Goal: Task Accomplishment & Management: Use online tool/utility

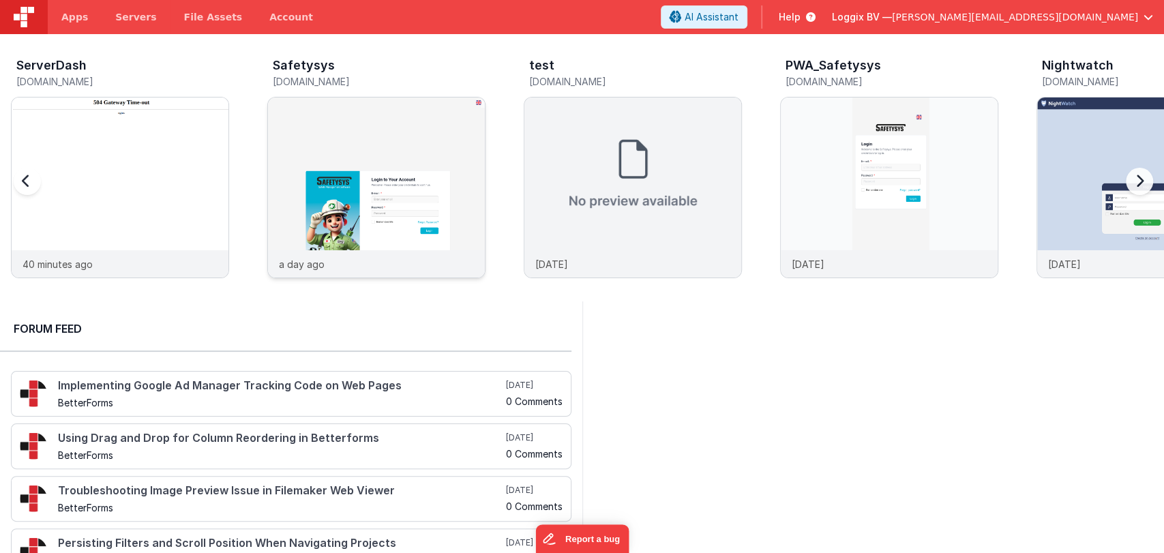
click at [342, 134] on img at bounding box center [376, 205] width 217 height 217
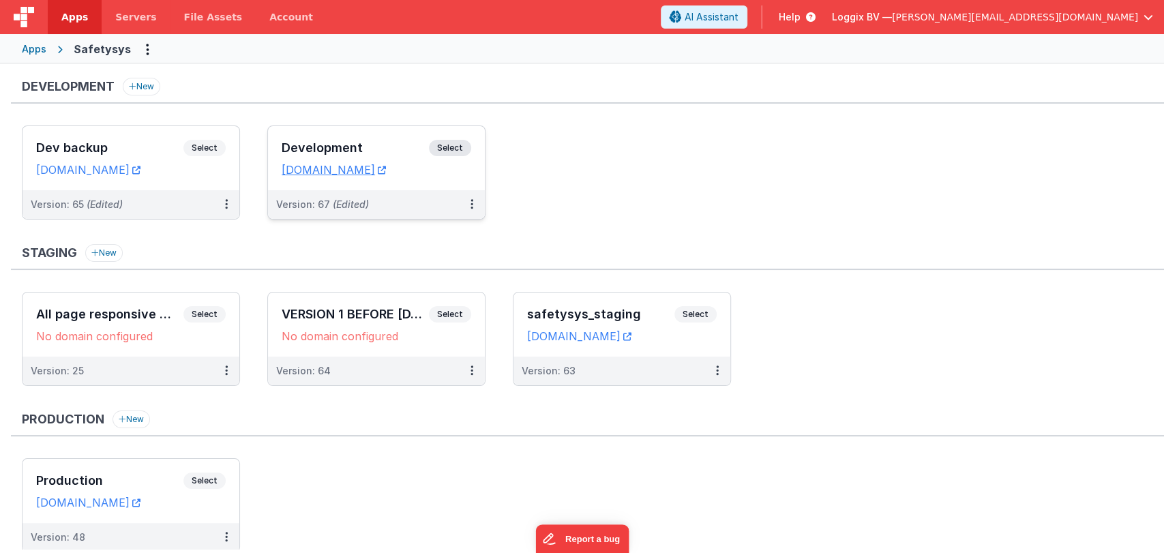
click at [329, 138] on div "Development Select URLs [DOMAIN_NAME]" at bounding box center [376, 158] width 217 height 64
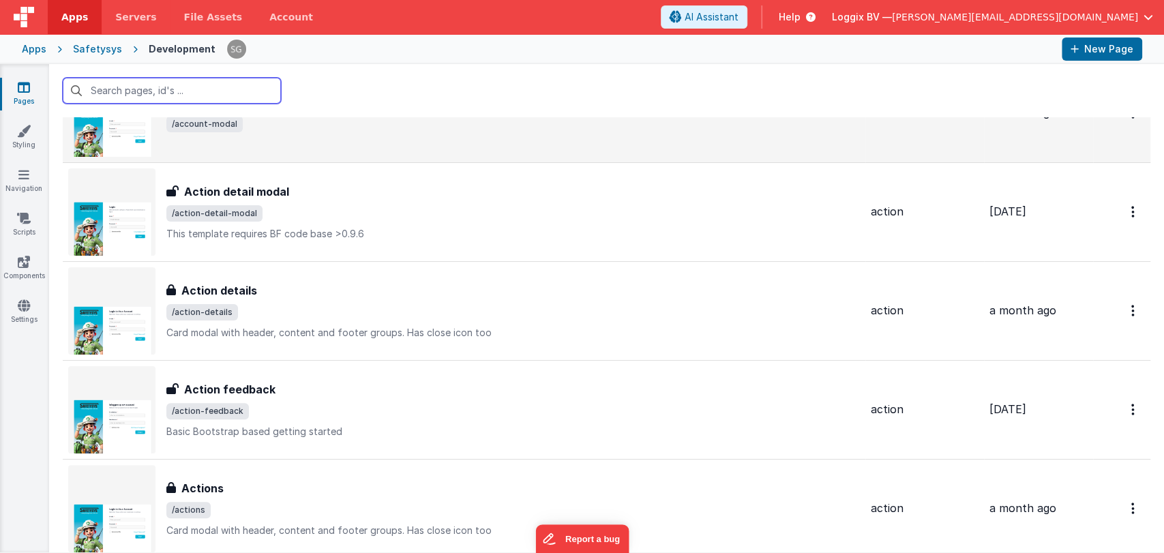
scroll to position [159, 0]
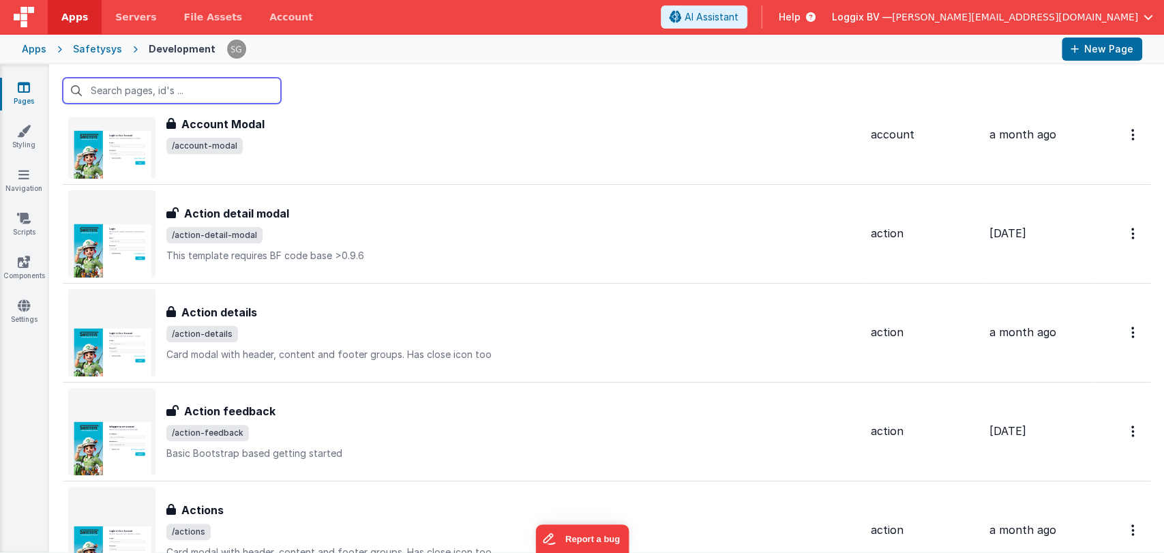
click at [115, 87] on input "text" at bounding box center [172, 91] width 218 height 26
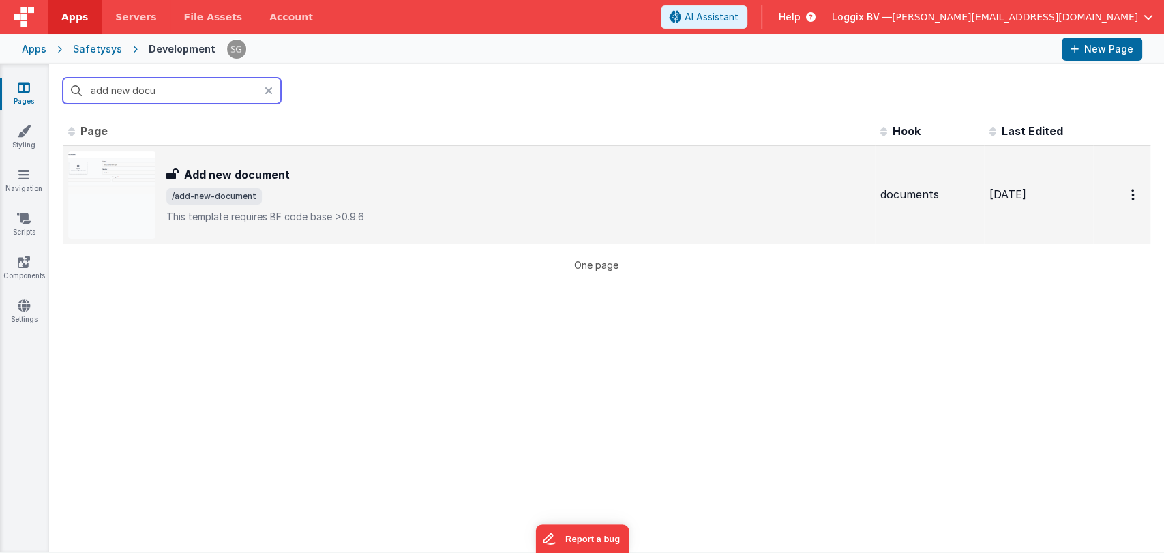
scroll to position [0, 0]
type input "add new docu"
click at [252, 166] on h3 "Add new document" at bounding box center [237, 174] width 106 height 16
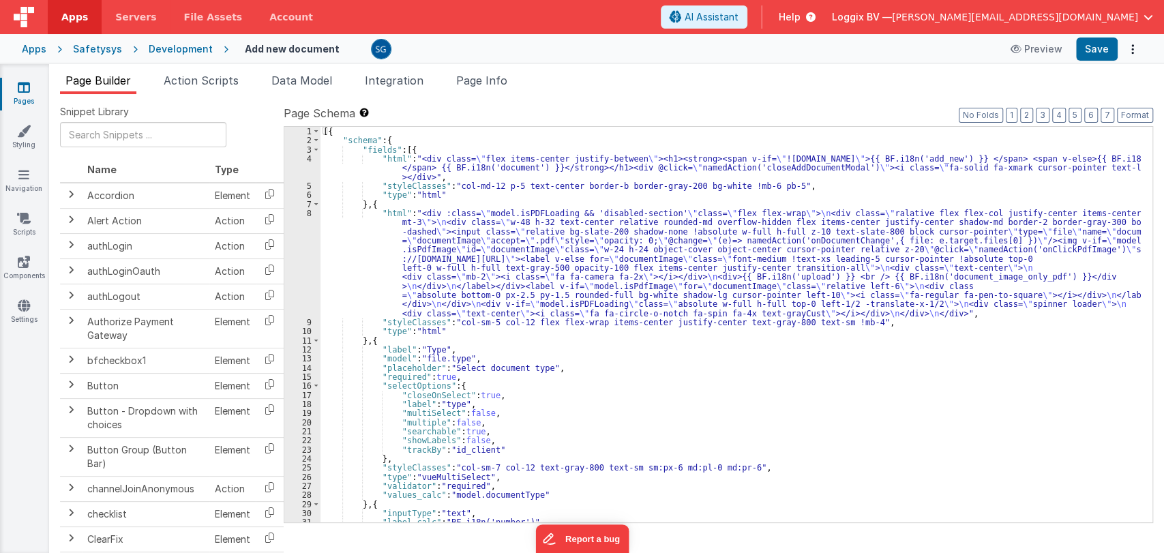
click at [579, 324] on div "[{ "schema" : { "fields" : [{ "html" : "<div class= \" flex items-center justif…" at bounding box center [730, 334] width 820 height 414
click at [860, 325] on div "[{ "schema" : { "fields" : [{ "html" : "<div class= \" flex items-center justif…" at bounding box center [730, 334] width 820 height 414
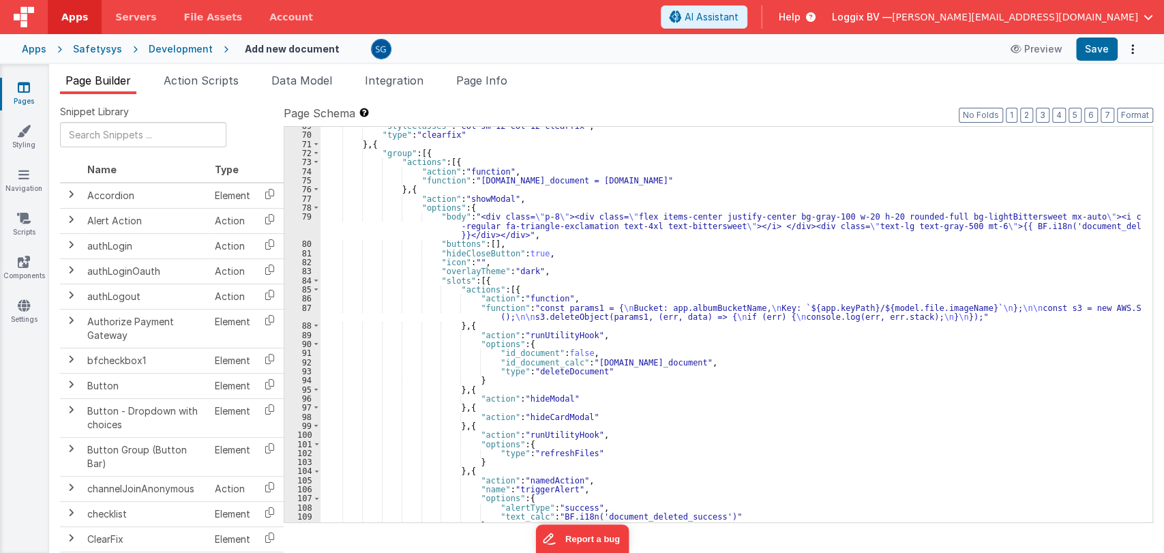
scroll to position [742, 0]
click at [682, 363] on div ""styleClasses" : "col-sm-12 col-12 clearfix" , "type" : "clearfix" } , { "group…" at bounding box center [730, 328] width 820 height 414
click at [666, 371] on div ""styleClasses" : "col-sm-12 col-12 clearfix" , "type" : "clearfix" } , { "group…" at bounding box center [730, 328] width 820 height 414
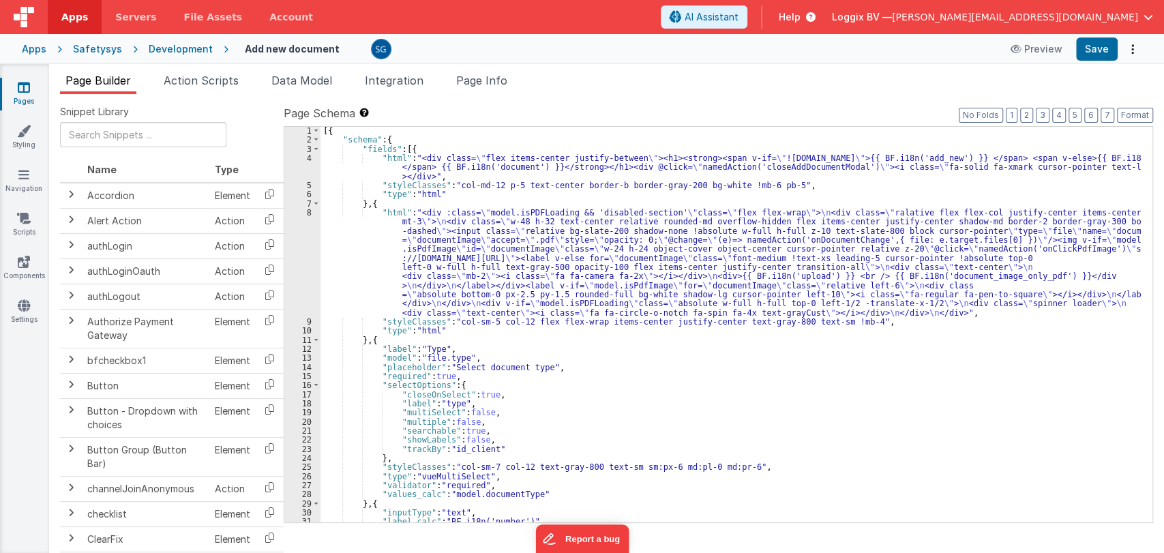
scroll to position [0, 0]
click at [657, 362] on div "[{ "schema" : { "fields" : [{ "html" : "<div class= \" flex items-center justif…" at bounding box center [730, 334] width 820 height 414
click at [639, 374] on div "[{ "schema" : { "fields" : [{ "html" : "<div class= \" flex items-center justif…" at bounding box center [730, 334] width 820 height 414
click at [640, 368] on div "[{ "schema" : { "fields" : [{ "html" : "<div class= \" flex items-center justif…" at bounding box center [730, 334] width 820 height 414
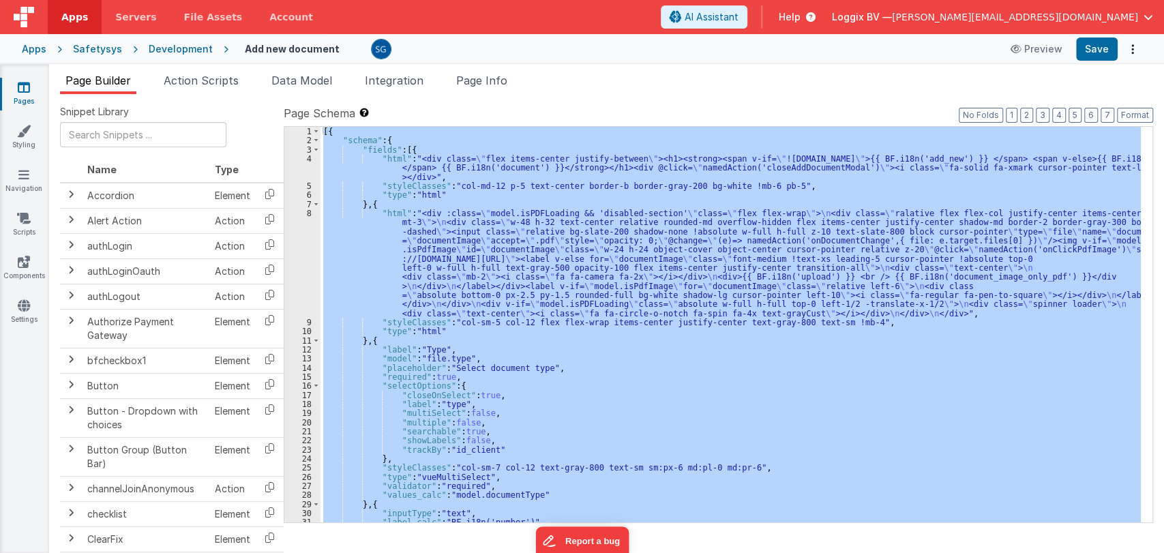
click at [600, 348] on div "[{ "schema" : { "fields" : [{ "html" : "<div class= \" flex items-center justif…" at bounding box center [730, 324] width 820 height 395
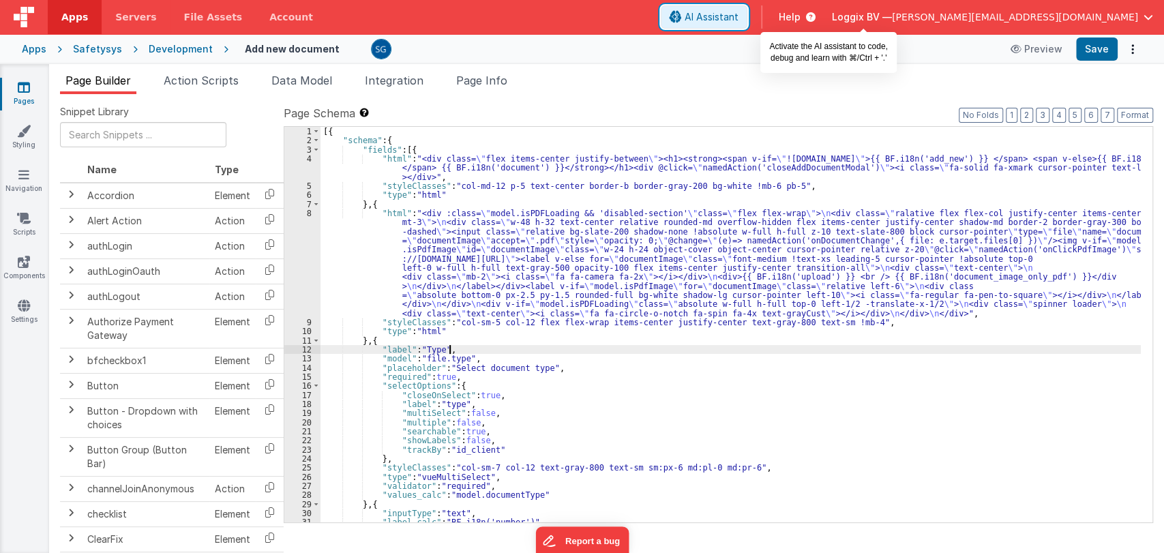
click at [747, 9] on button "AI Assistant" at bounding box center [704, 16] width 87 height 23
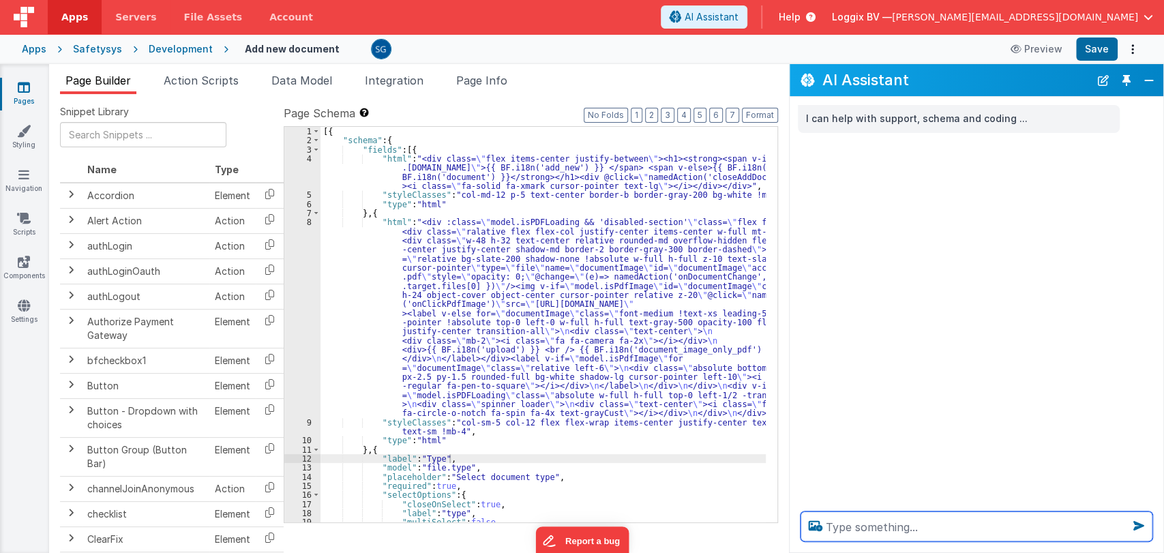
click at [846, 530] on textarea at bounding box center [976, 526] width 352 height 30
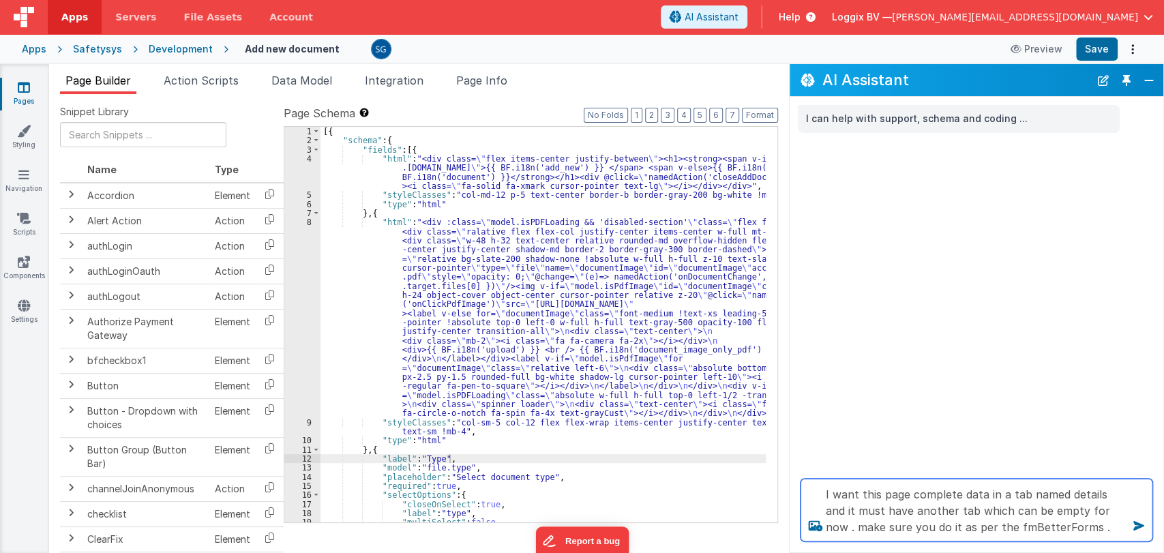
type textarea "I want this page complete data in a tab named details and it must have another …"
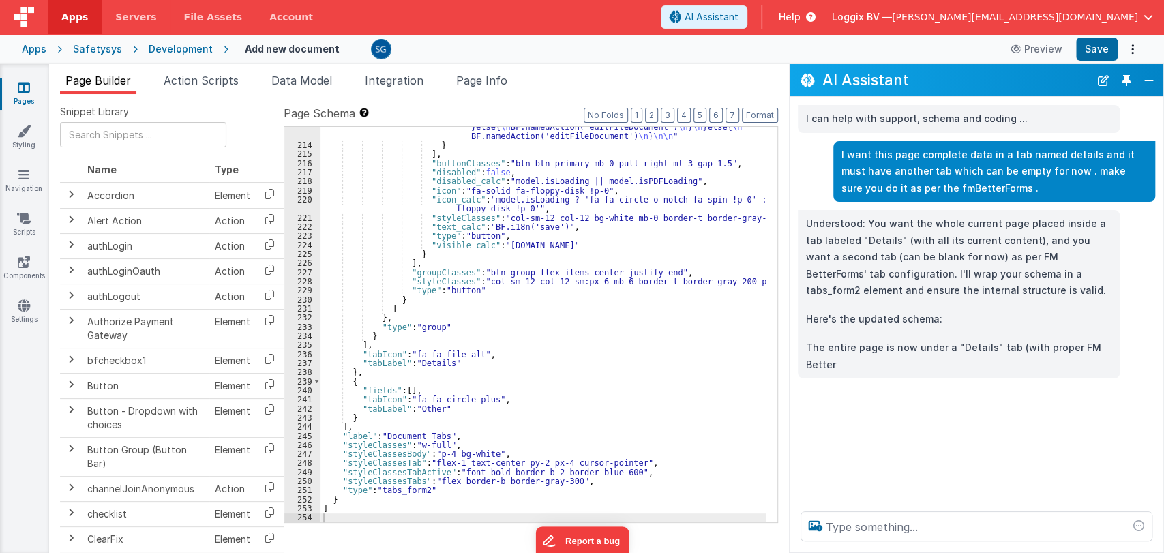
scroll to position [2585, 0]
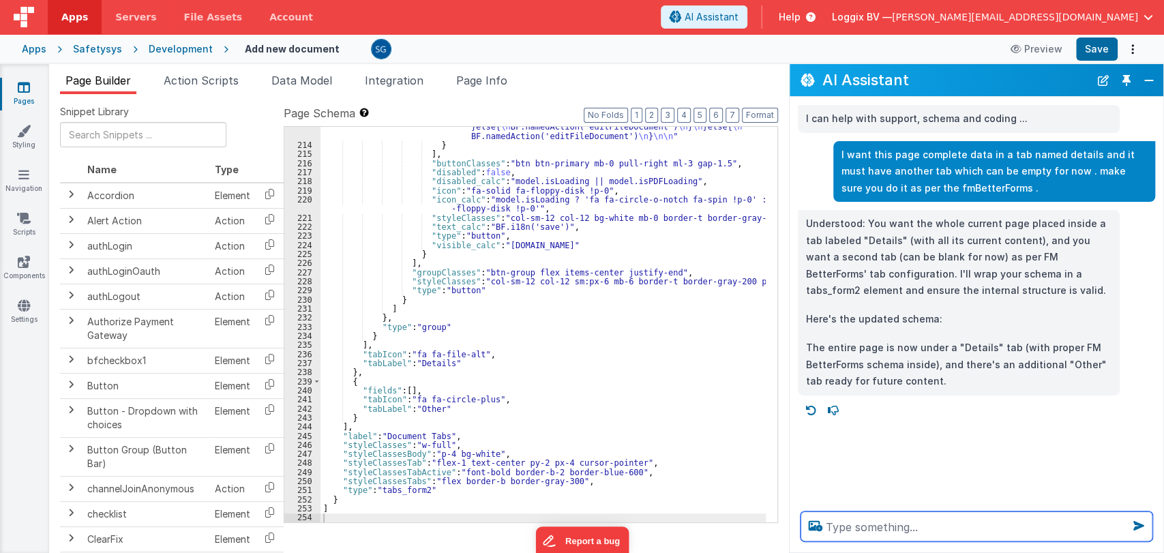
click at [878, 528] on textarea at bounding box center [976, 526] width 352 height 30
type textarea "do i need to add anything in the data model ."
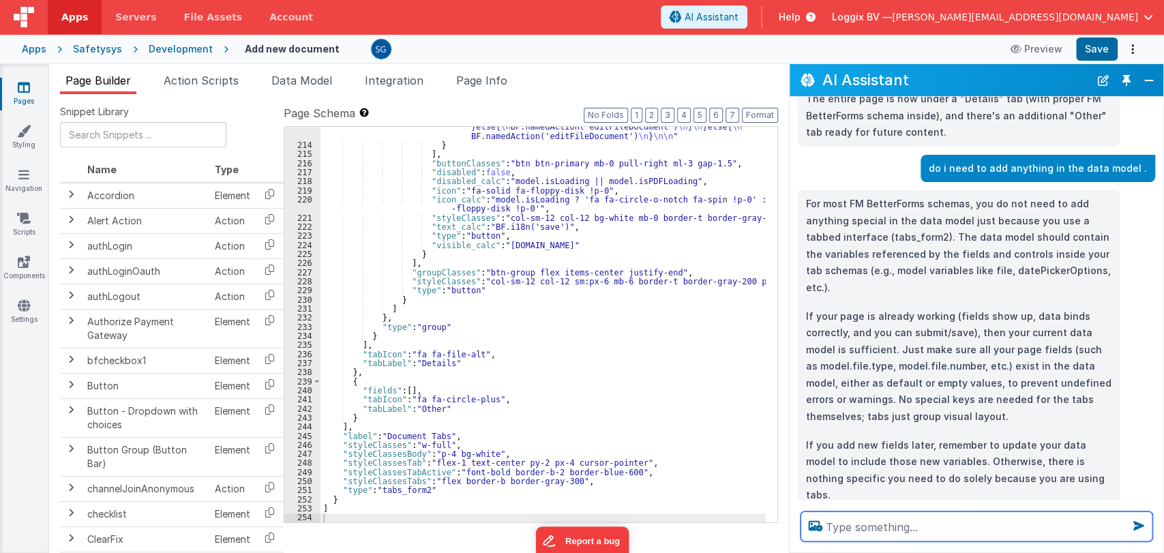
scroll to position [249, 0]
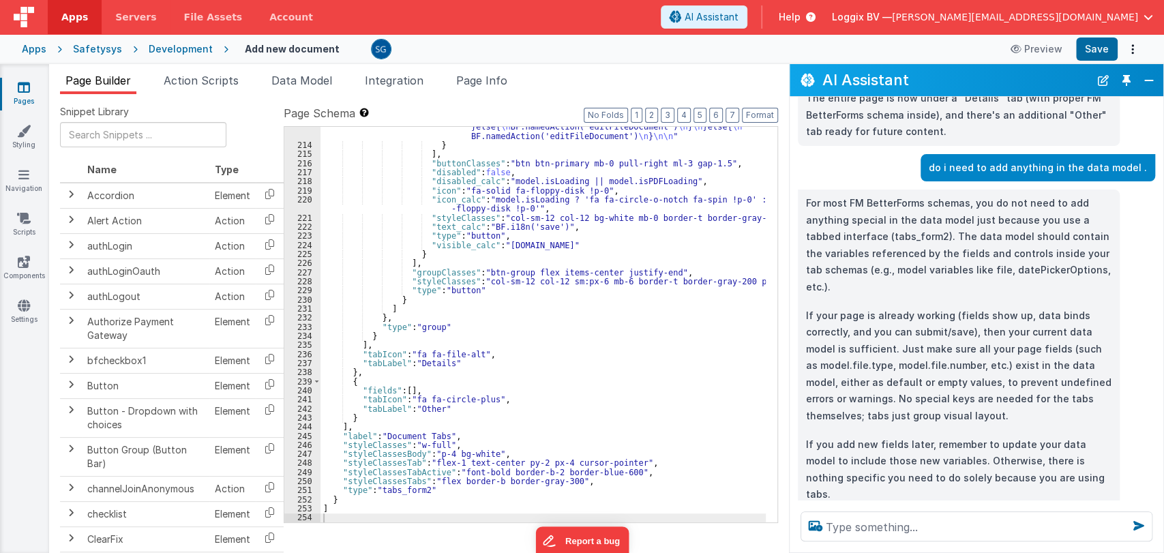
click at [616, 344] on div ""function" : "model.isLoading = true \n model.isDisabledSection = true \n\n AWS…" at bounding box center [559, 287] width 479 height 513
click at [635, 371] on div ""function" : "model.isLoading = true \n model.isDisabledSection = true \n\n AWS…" at bounding box center [559, 287] width 479 height 513
click at [1147, 80] on button "Close" at bounding box center [1149, 80] width 18 height 19
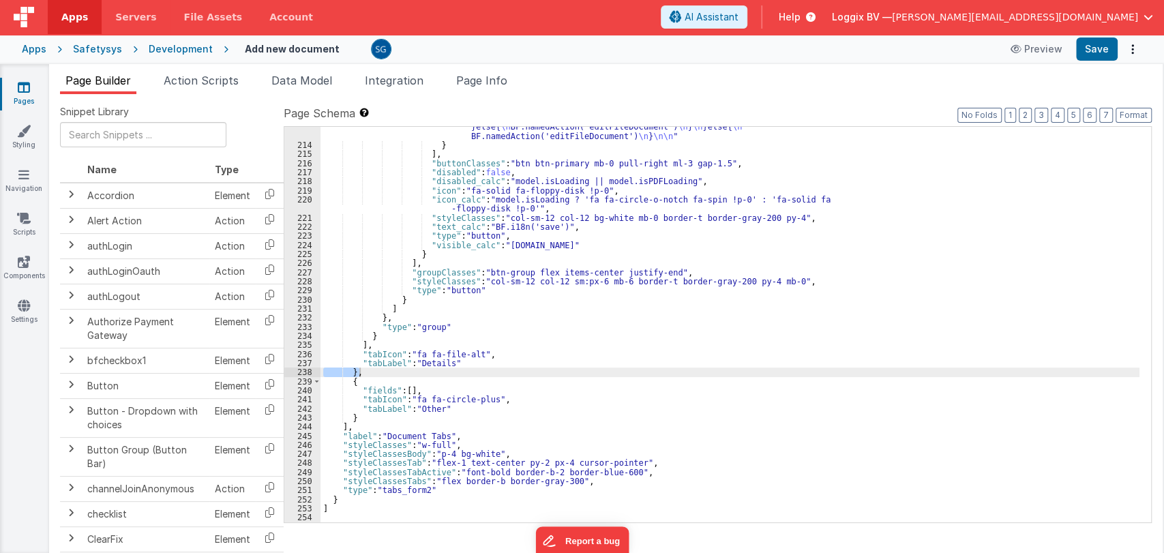
scroll to position [416, 0]
click at [1106, 48] on button "Save" at bounding box center [1097, 48] width 42 height 23
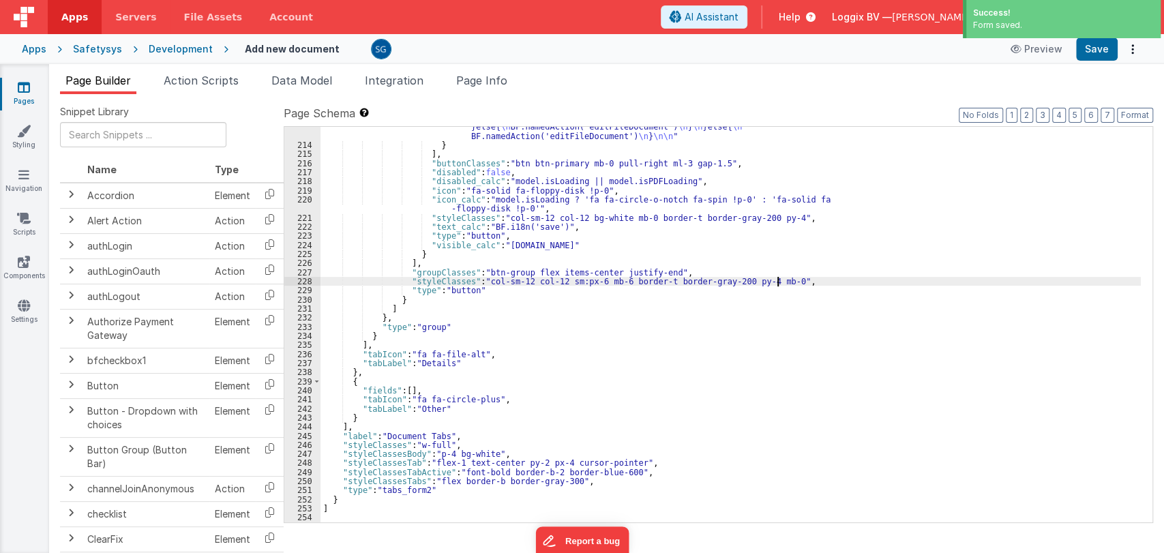
click at [820, 283] on div ""function" : "model.isLoading = true \n model.isDisabledSection = true \n\n AWS…" at bounding box center [730, 287] width 820 height 513
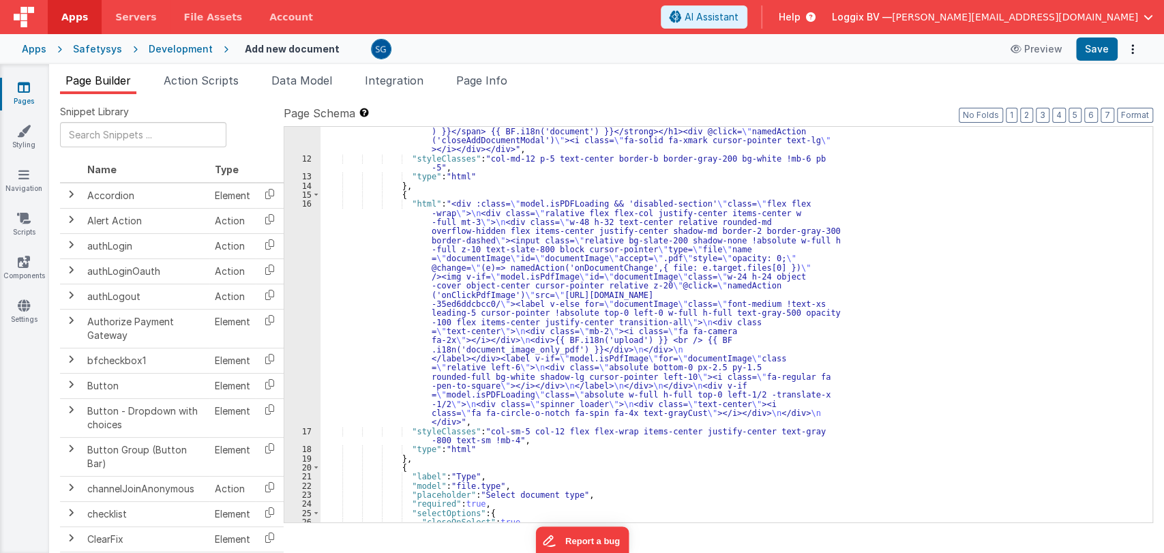
scroll to position [0, 0]
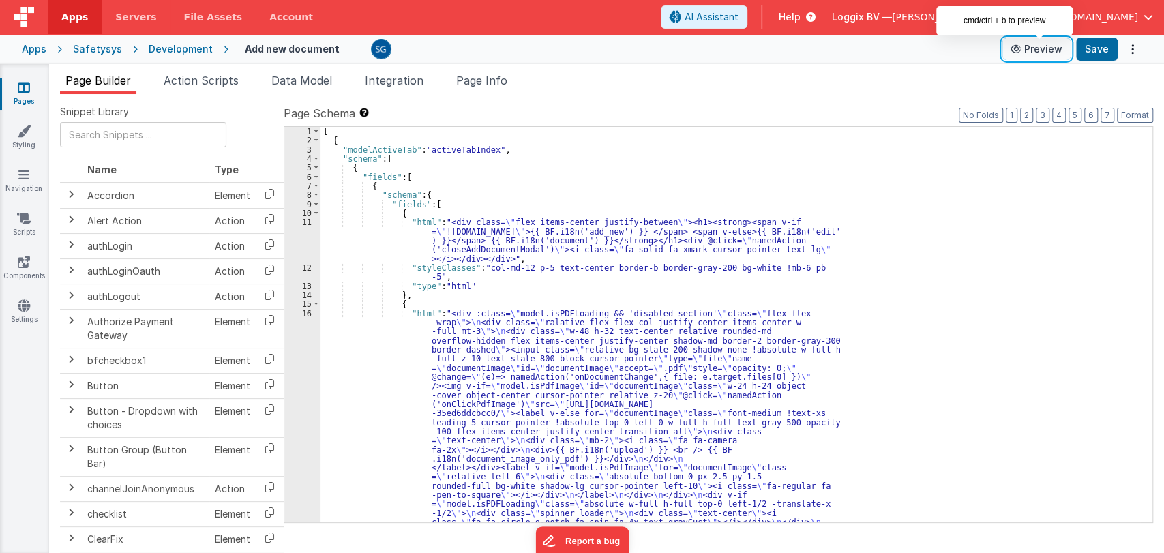
click at [1042, 45] on button "Preview" at bounding box center [1036, 49] width 68 height 22
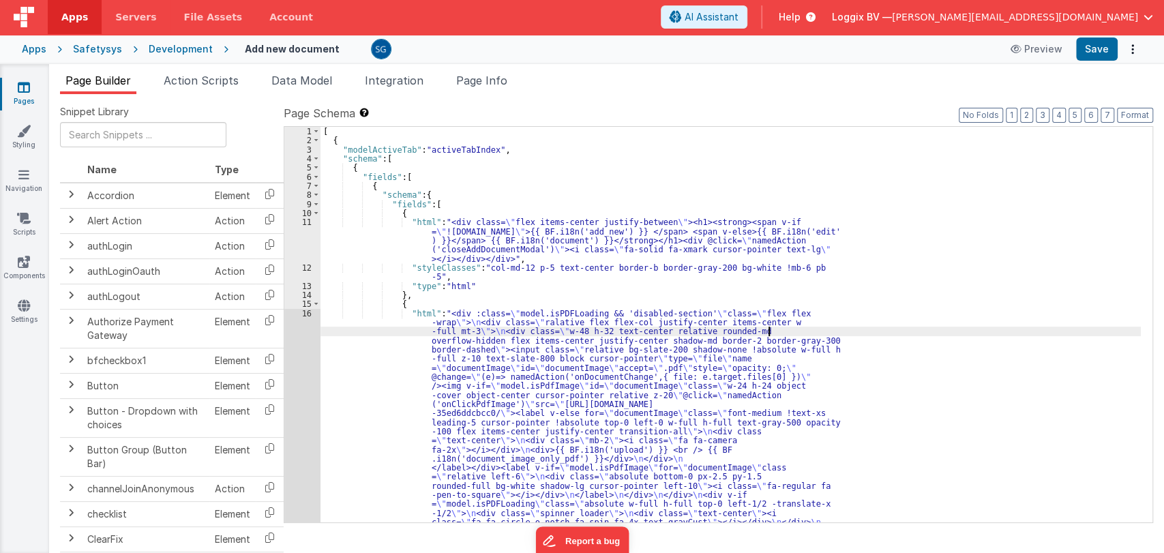
click at [855, 333] on div "[ { "modelActiveTab" : "activeTabIndex" , "schema" : [ { "fields" : [ { "schema…" at bounding box center [730, 443] width 820 height 632
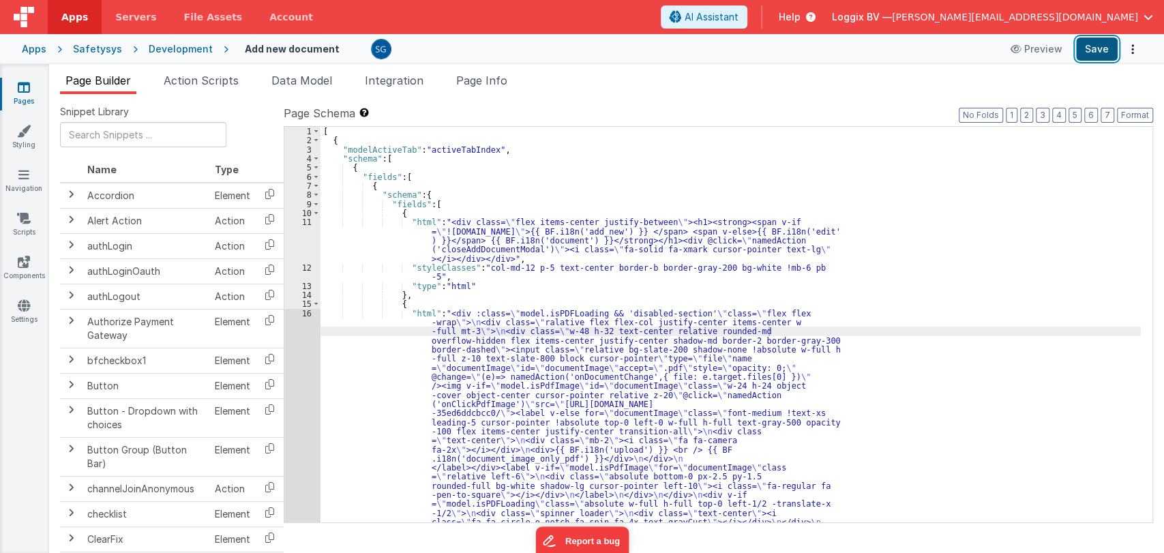
click at [1089, 43] on button "Save" at bounding box center [1097, 48] width 42 height 23
click at [738, 10] on span "AI Assistant" at bounding box center [711, 17] width 54 height 14
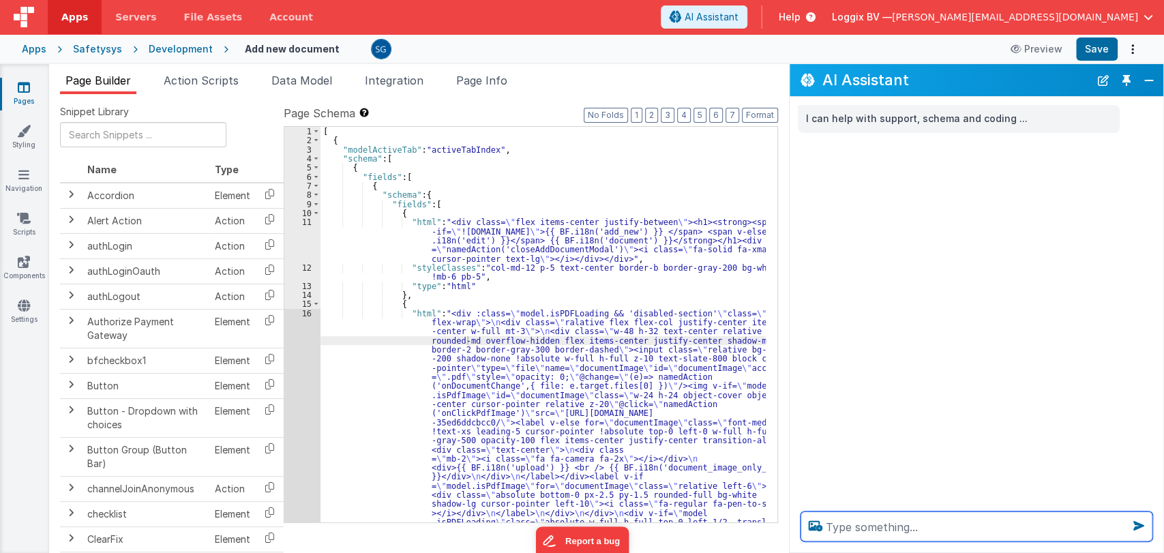
click at [855, 525] on textarea at bounding box center [976, 526] width 352 height 30
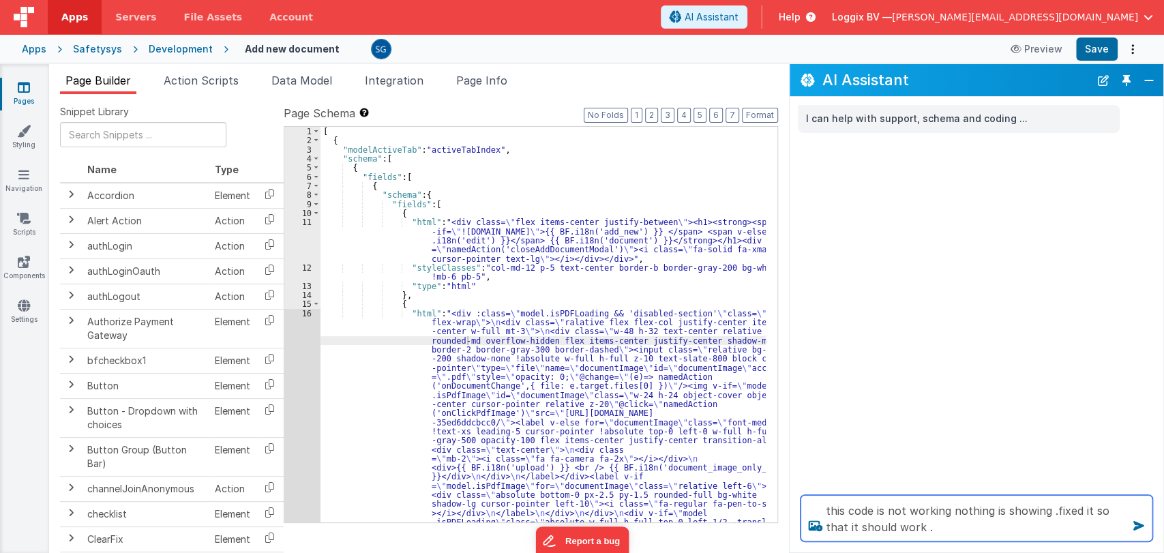
type textarea "this code is not working nothing is showing .fixed it so that it should work ."
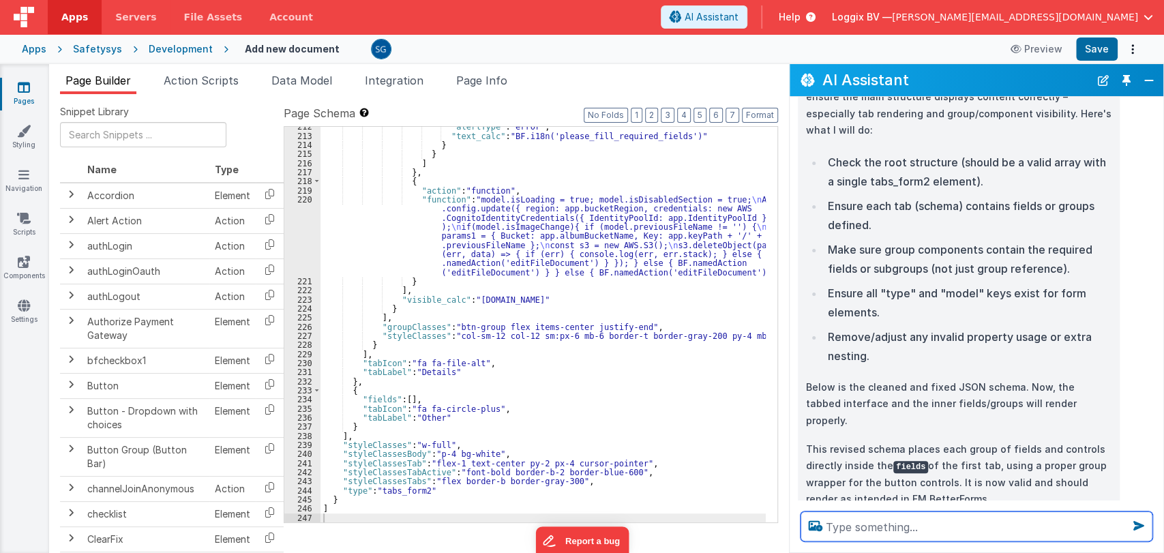
scroll to position [132, 0]
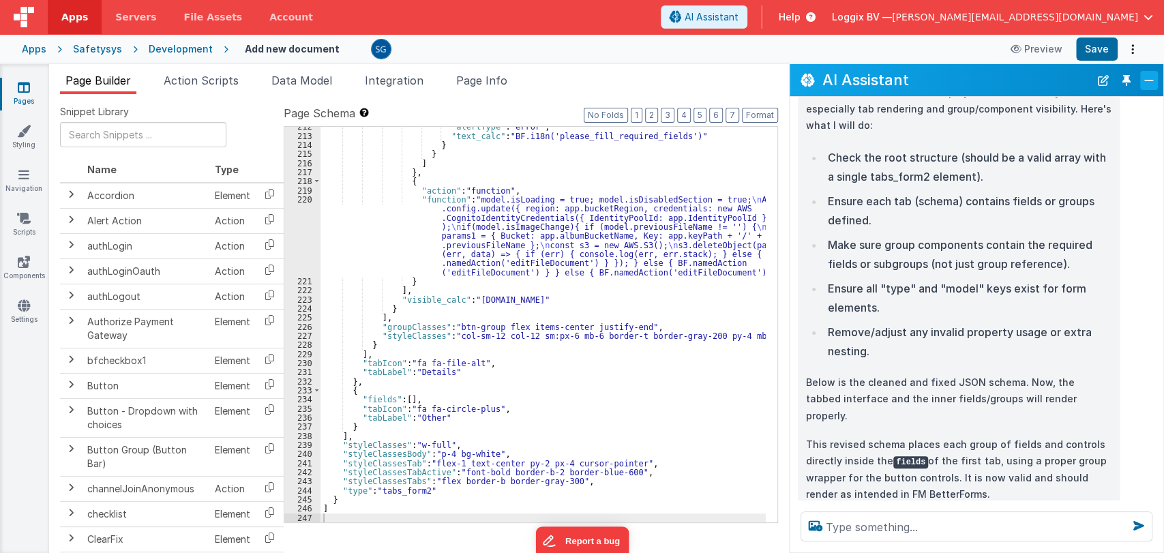
click at [1144, 75] on button "Close" at bounding box center [1149, 80] width 18 height 19
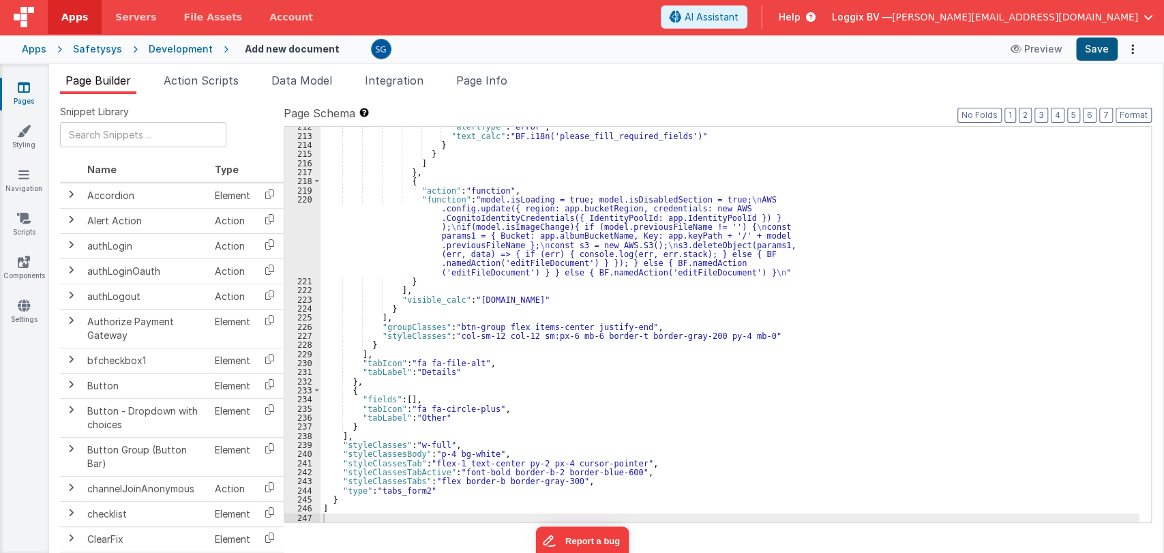
scroll to position [0, 0]
click at [1101, 48] on button "Save" at bounding box center [1097, 48] width 42 height 23
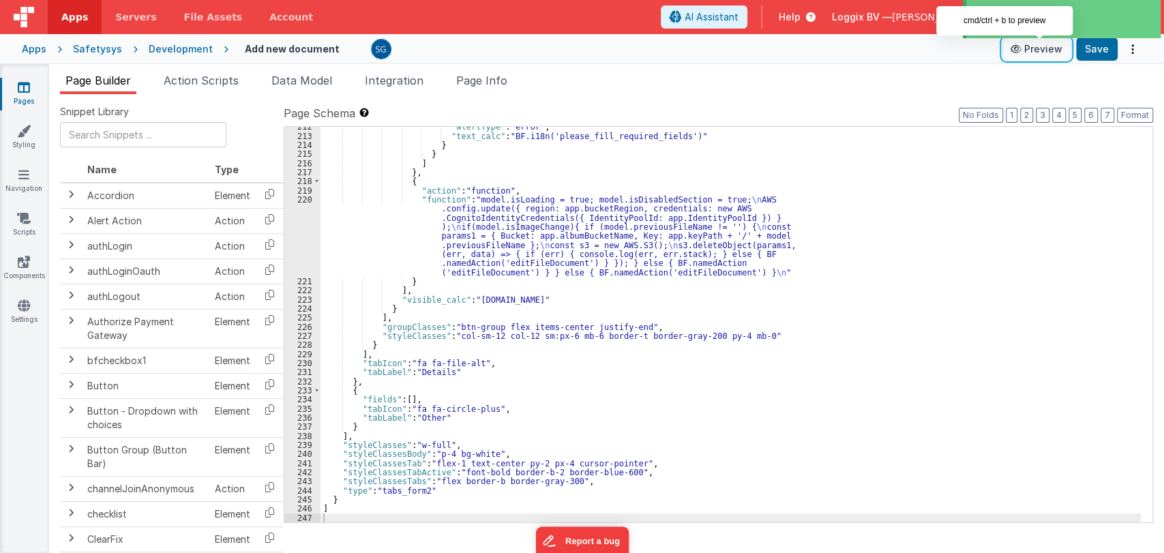
click at [1042, 50] on button "Preview" at bounding box center [1036, 49] width 68 height 22
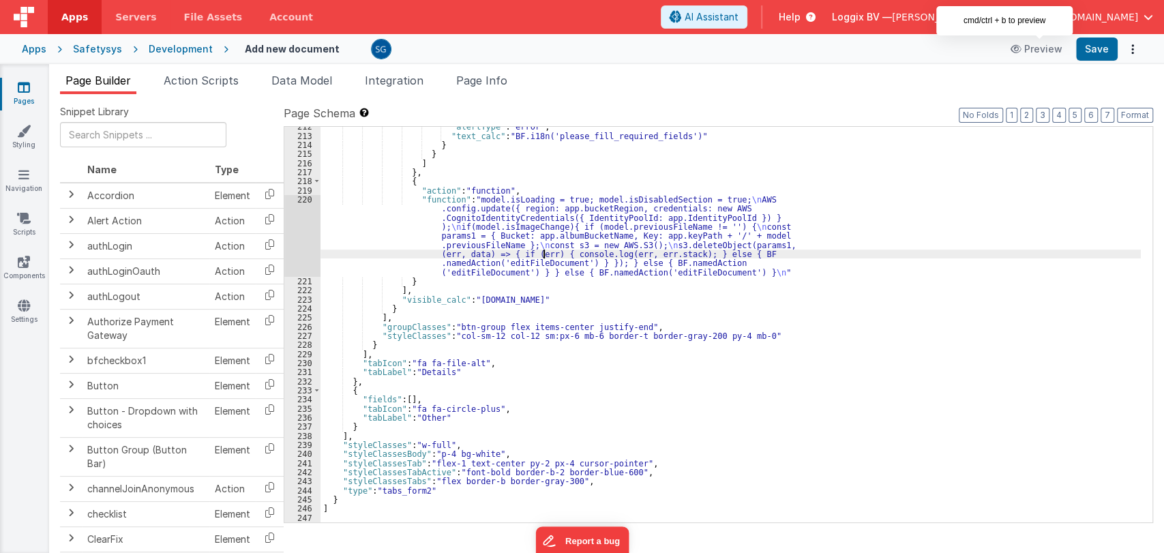
click at [544, 249] on div ""alertType" : "error" , "text_calc" : "BF.i18n('please_fill_required_fields')" …" at bounding box center [730, 329] width 820 height 414
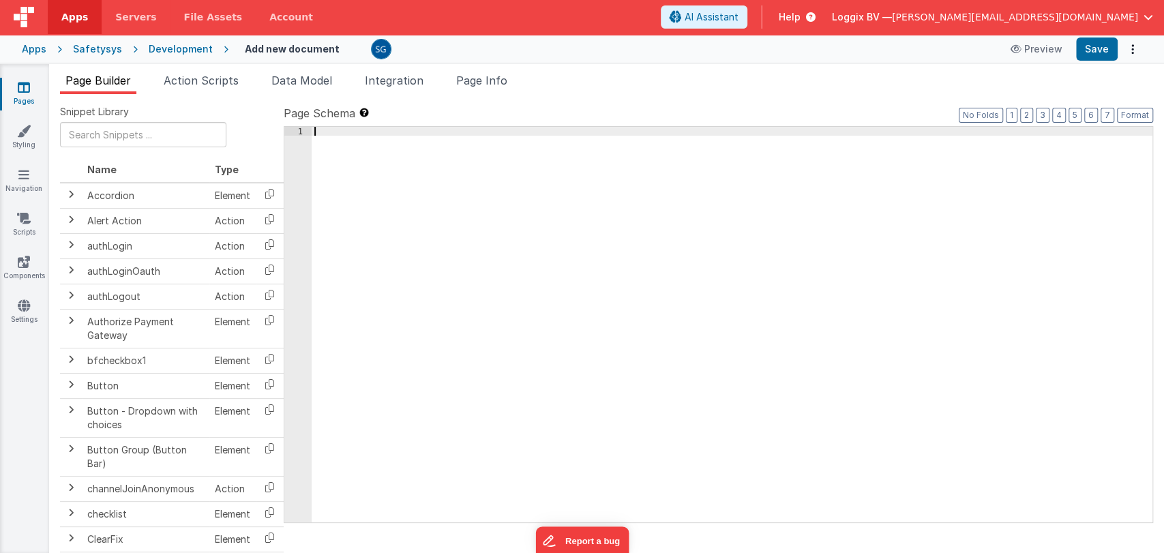
scroll to position [1931, 0]
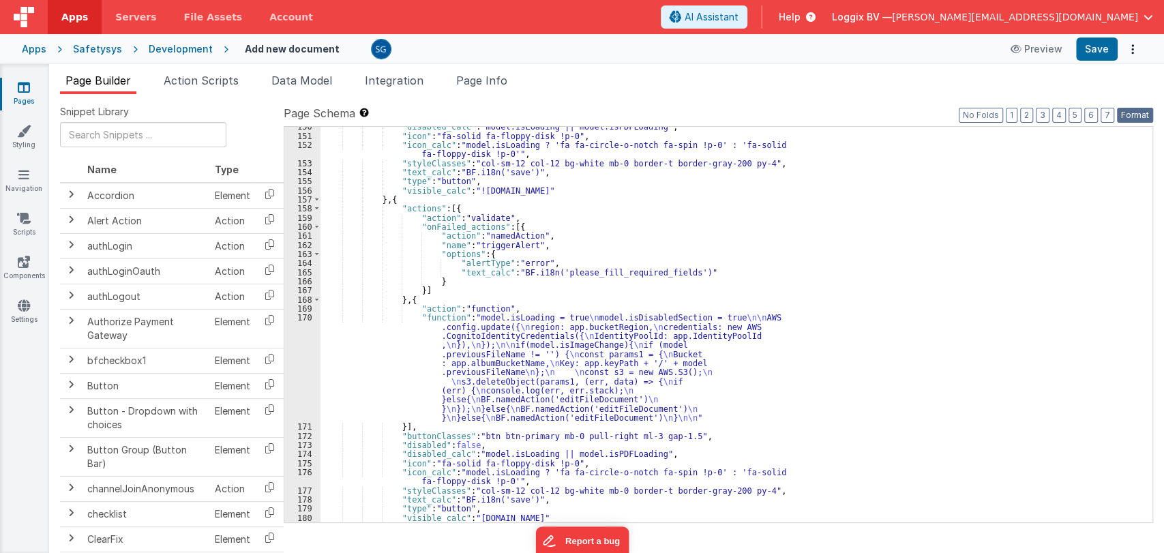
click at [1141, 110] on button "Format" at bounding box center [1135, 115] width 36 height 15
click at [1141, 111] on button "Format" at bounding box center [1135, 115] width 36 height 15
click at [1097, 37] on button "Save" at bounding box center [1097, 48] width 42 height 23
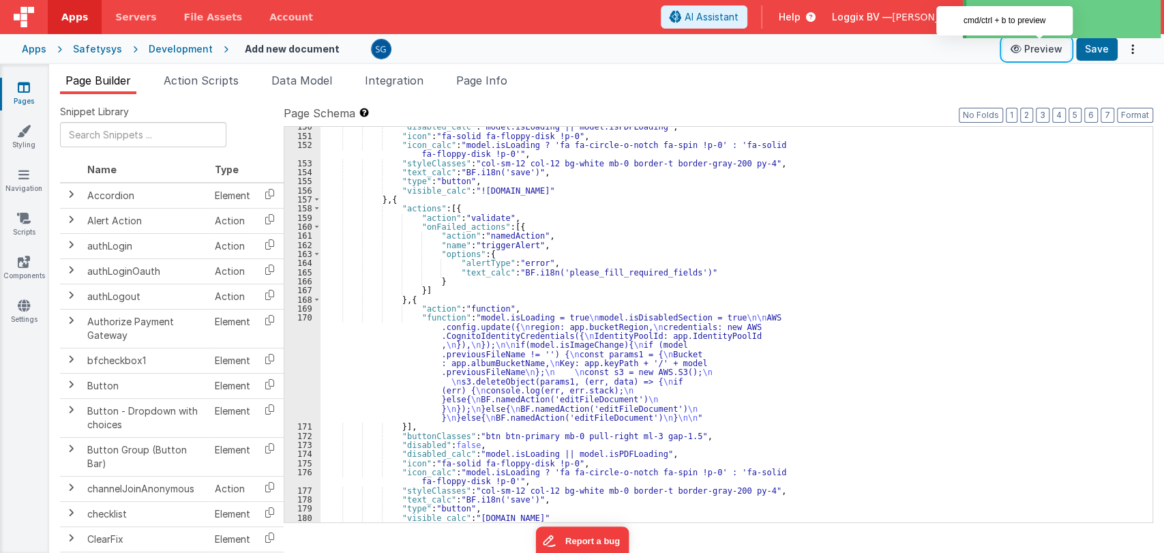
click at [1048, 48] on button "Preview" at bounding box center [1036, 49] width 68 height 22
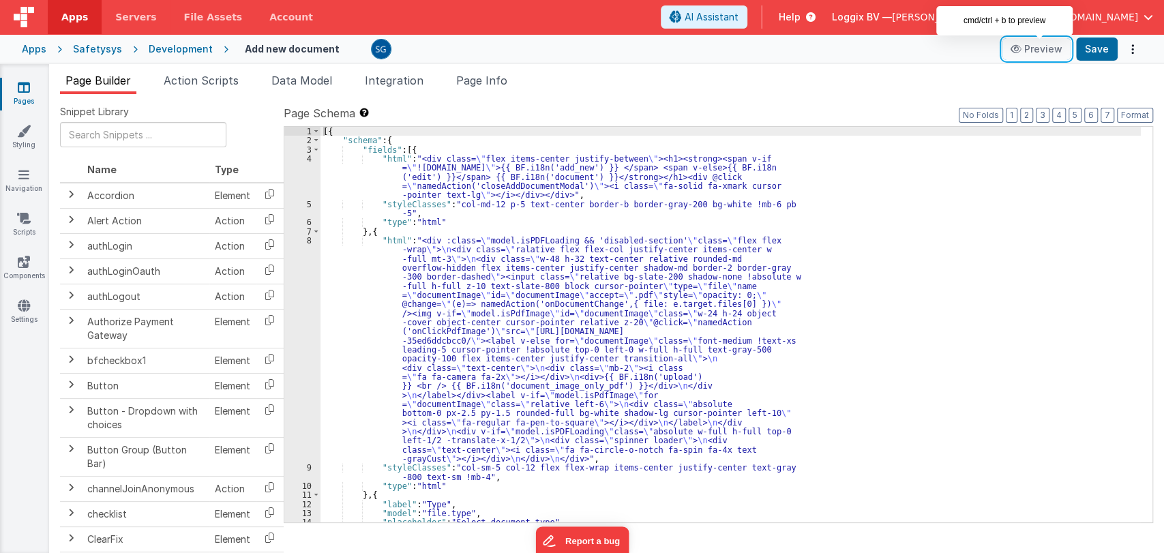
scroll to position [0, 0]
click at [827, 290] on div "[{ "schema" : { "fields" : [{ "html" : "<div class= \" flex items-center justif…" at bounding box center [730, 334] width 820 height 414
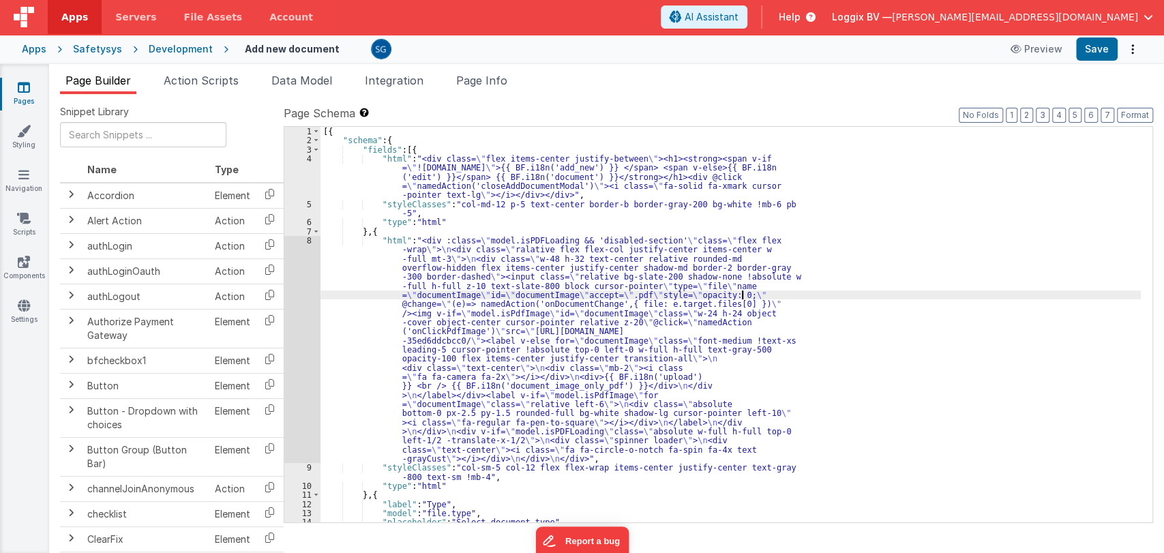
click at [823, 282] on div "[{ "schema" : { "fields" : [{ "html" : "<div class= \" flex items-center justif…" at bounding box center [730, 334] width 820 height 414
click at [823, 274] on div "[{ "schema" : { "fields" : [{ "html" : "<div class= \" flex items-center justif…" at bounding box center [730, 334] width 820 height 414
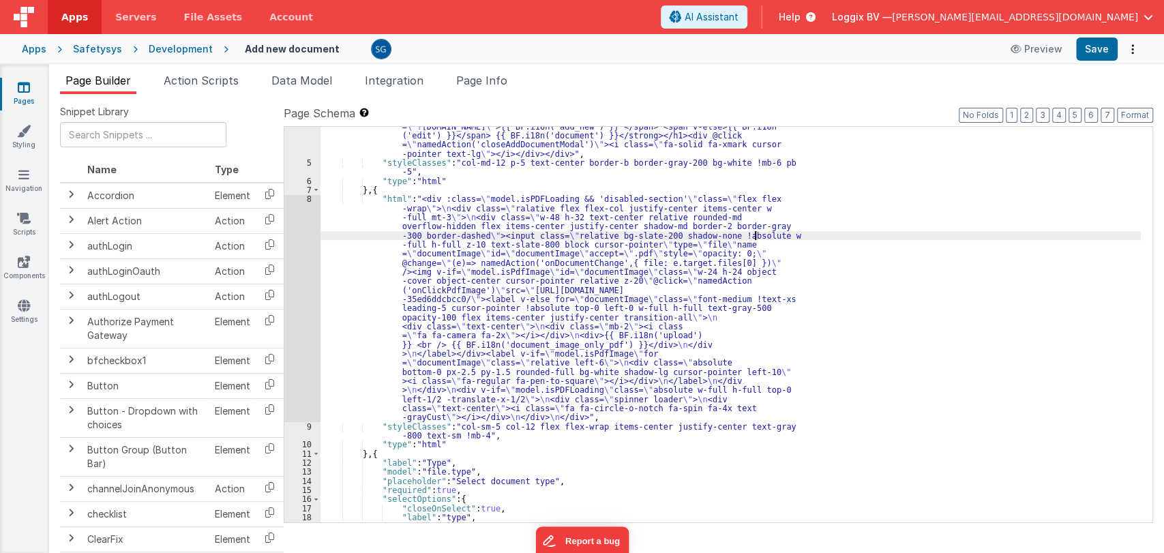
scroll to position [40, 0]
click at [676, 262] on div ""html" : "<div class= \" flex items-center justify-between \" ><h1><strong><spa…" at bounding box center [730, 339] width 820 height 450
click at [311, 201] on div "8" at bounding box center [302, 309] width 36 height 227
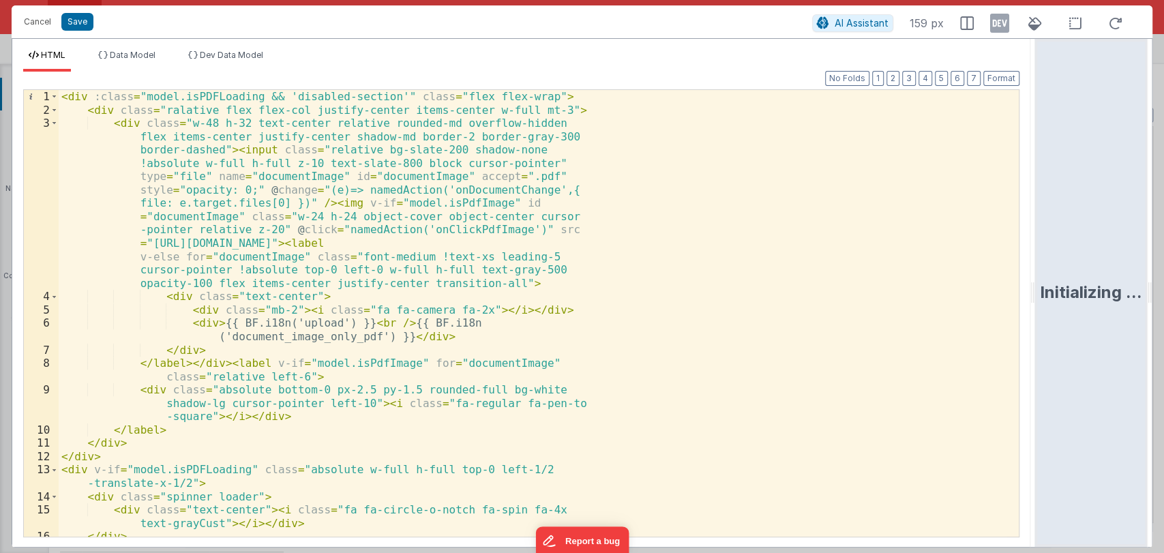
drag, startPoint x: 579, startPoint y: 291, endPoint x: 1162, endPoint y: 241, distance: 585.6
click at [1162, 241] on html "Cancel Save AI Assistant 159 px HTML Data Model Dev Data Model Format 7 6 5 4 3…" at bounding box center [582, 276] width 1164 height 553
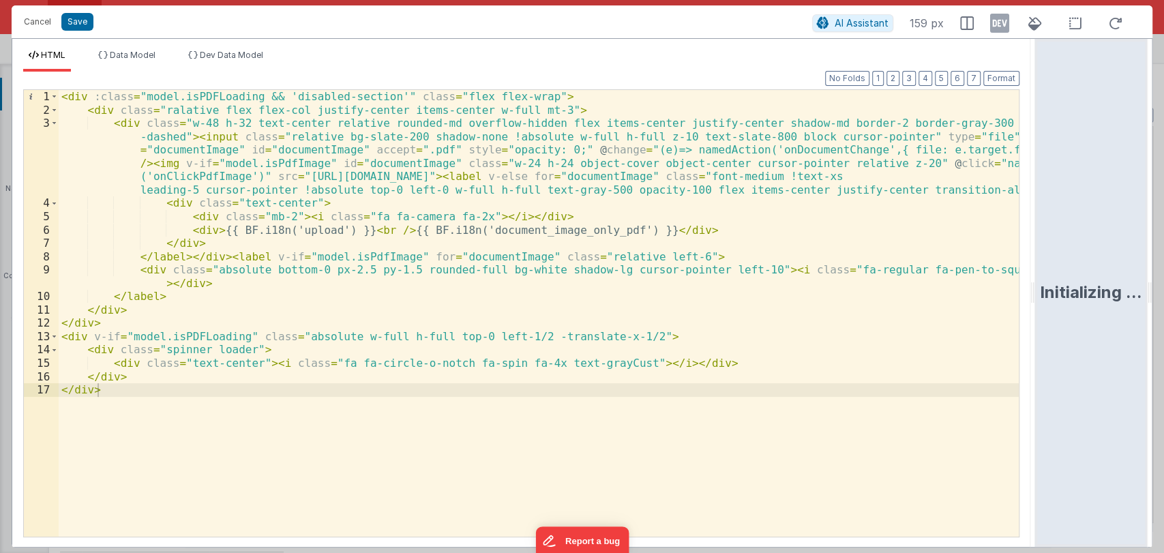
click at [631, 331] on div "< div :class = "model.isPDFLoading && 'disabled-section'" class = "flex flex-wr…" at bounding box center [539, 326] width 960 height 473
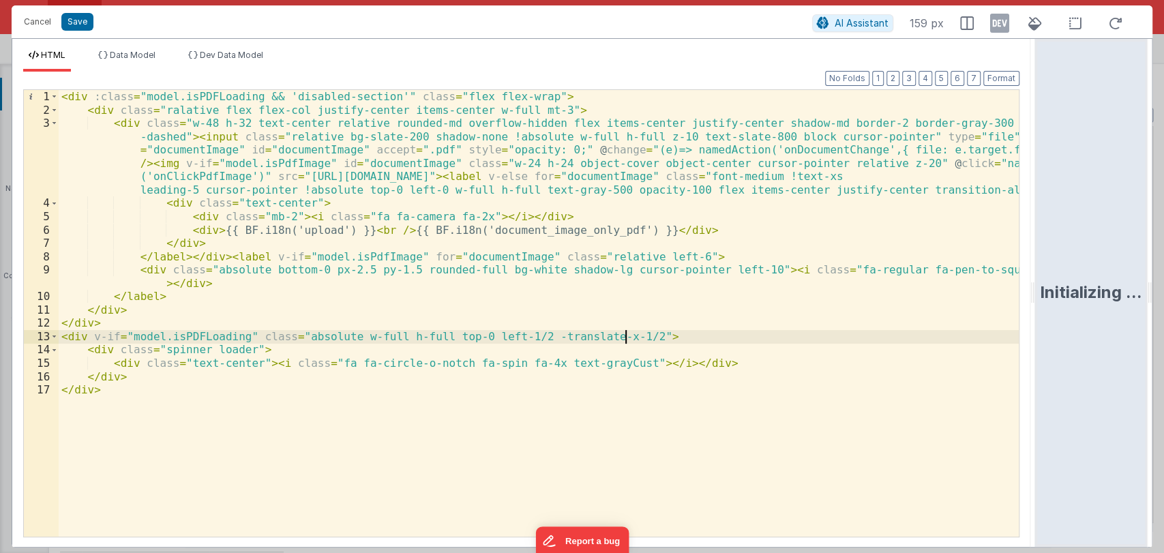
click at [631, 333] on div "< div :class = "model.isPDFLoading && 'disabled-section'" class = "flex flex-wr…" at bounding box center [539, 326] width 960 height 473
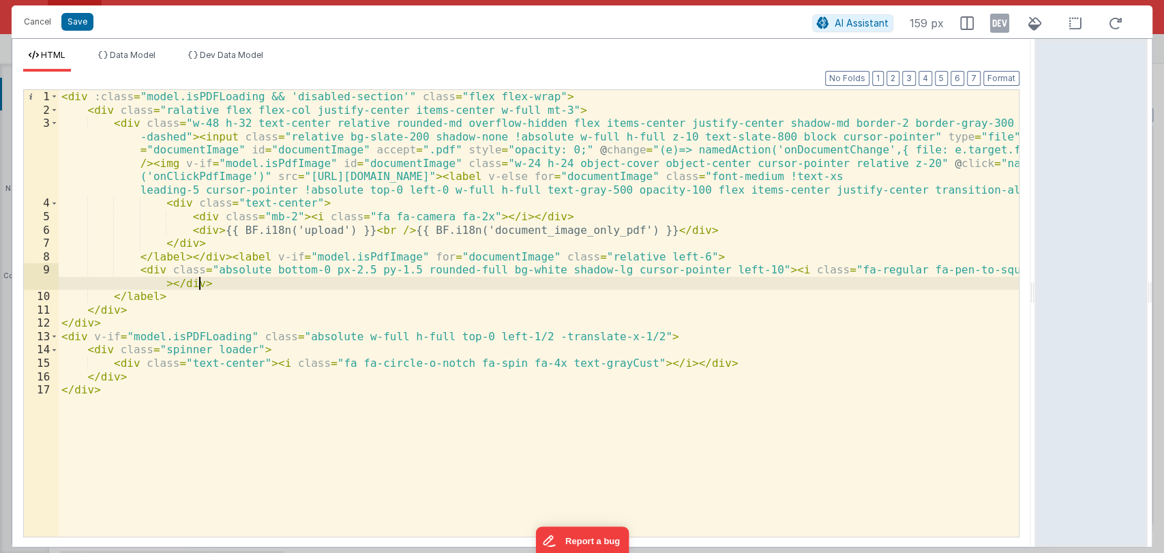
click at [594, 288] on div "< div :class = "model.isPDFLoading && 'disabled-section'" class = "flex flex-wr…" at bounding box center [539, 326] width 960 height 473
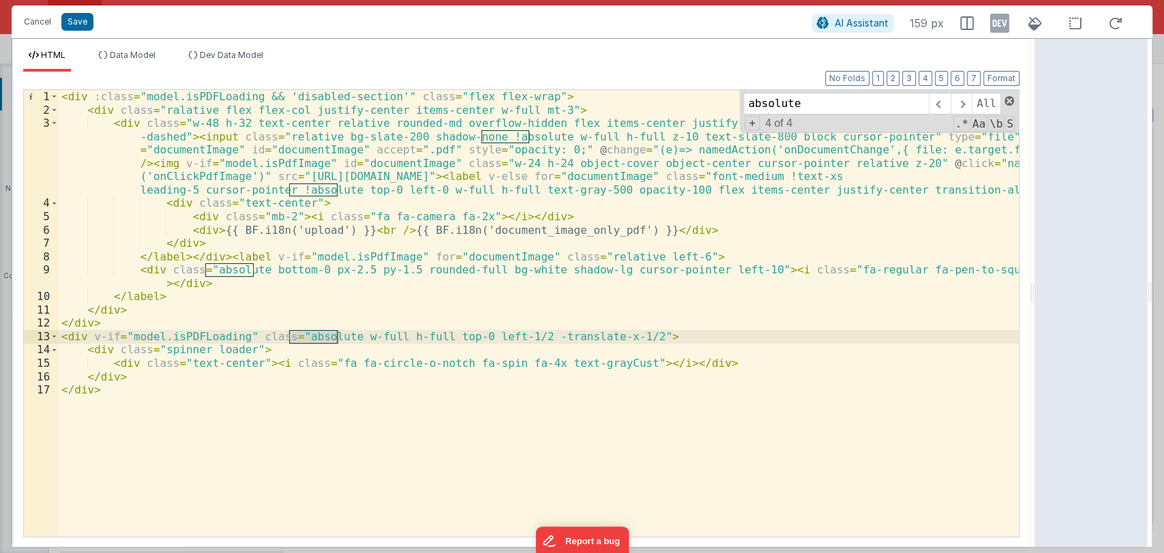
type input "absolute"
click at [1008, 100] on span at bounding box center [1009, 101] width 10 height 10
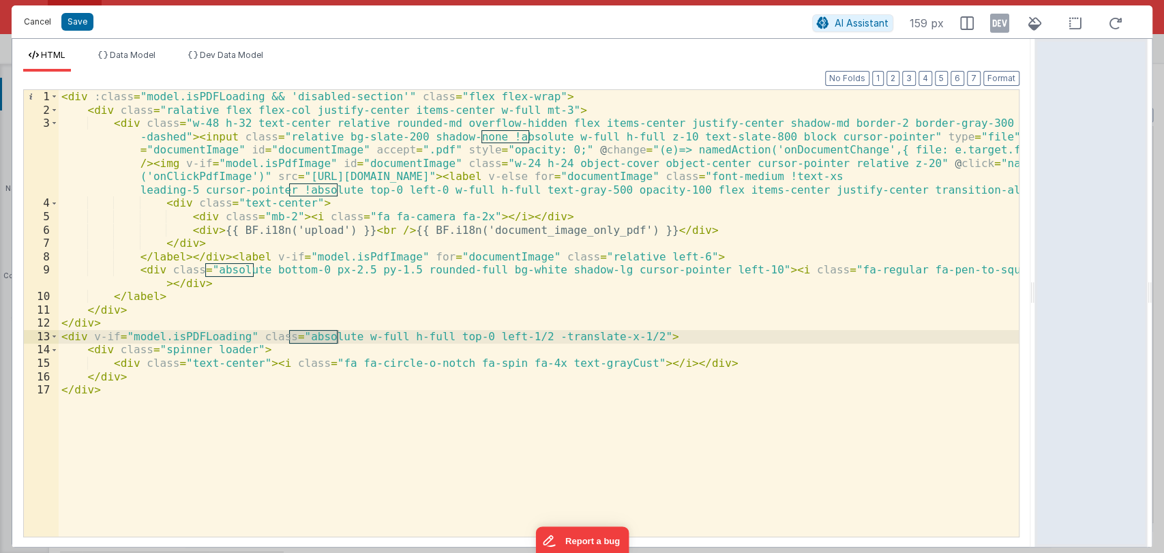
click at [30, 25] on button "Cancel" at bounding box center [37, 21] width 41 height 19
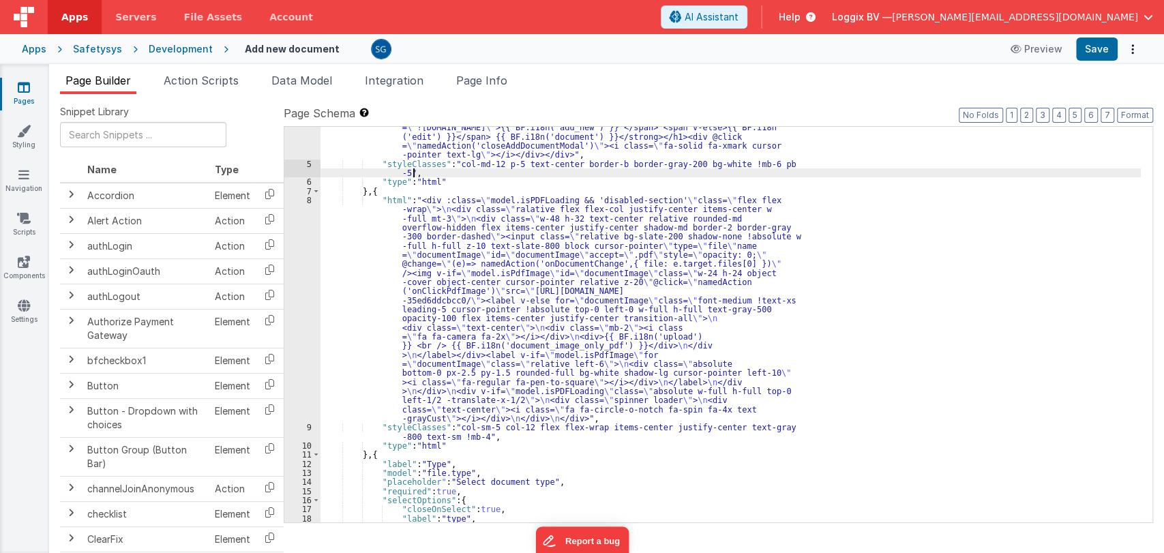
click at [778, 168] on div ""html" : "<div class= \" flex items-center justify-between \" ><h1><strong><spa…" at bounding box center [730, 339] width 820 height 450
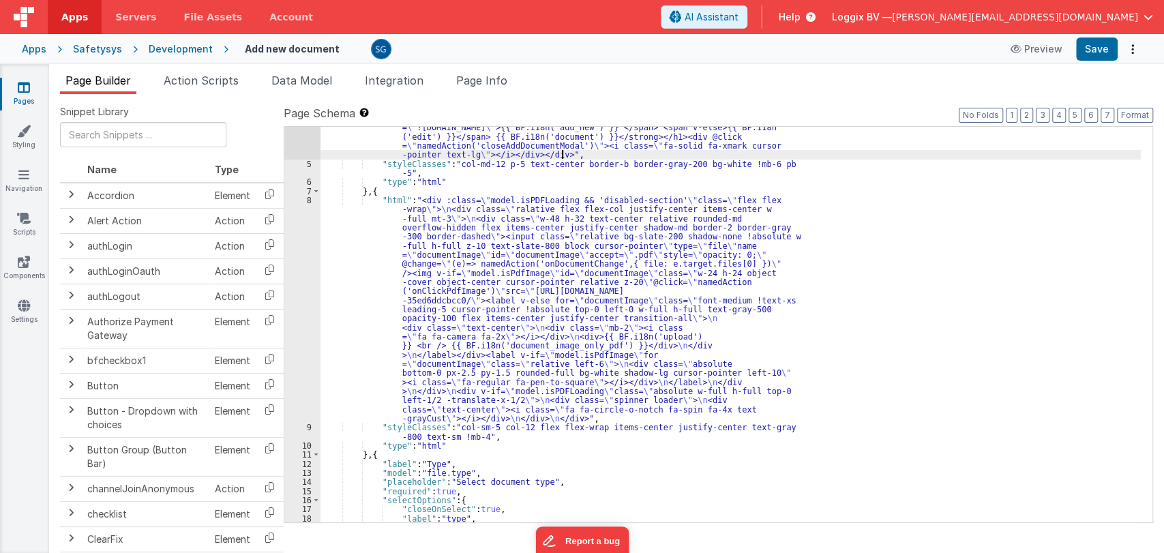
click at [780, 155] on div ""html" : "<div class= \" flex items-center justify-between \" ><h1><strong><spa…" at bounding box center [730, 339] width 820 height 450
click at [767, 164] on div ""html" : "<div class= \" flex items-center justify-between \" ><h1><strong><spa…" at bounding box center [730, 339] width 820 height 450
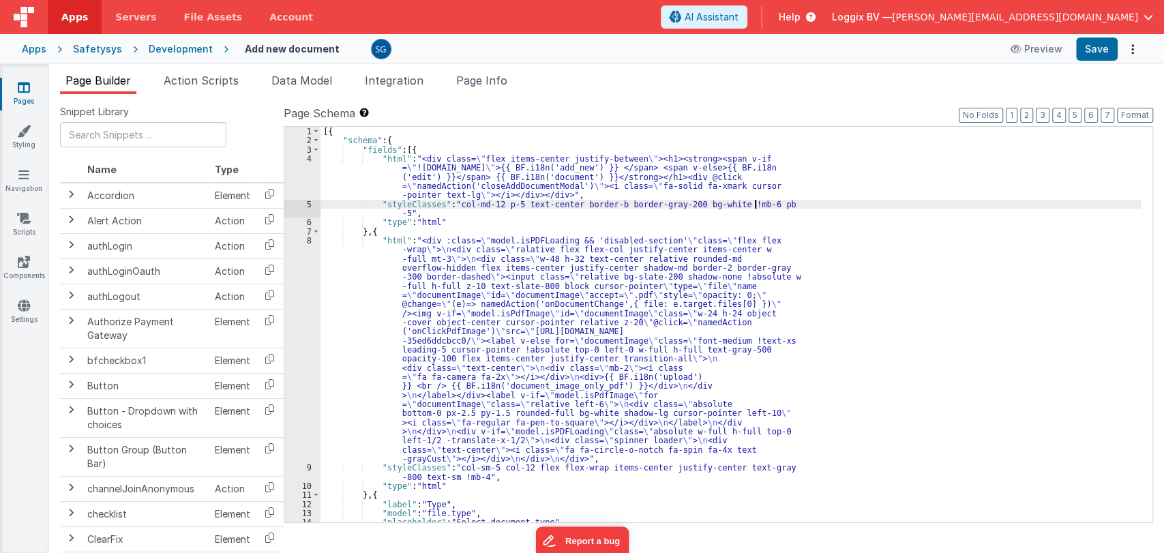
scroll to position [0, 0]
click at [747, 15] on button "AI Assistant" at bounding box center [704, 16] width 87 height 23
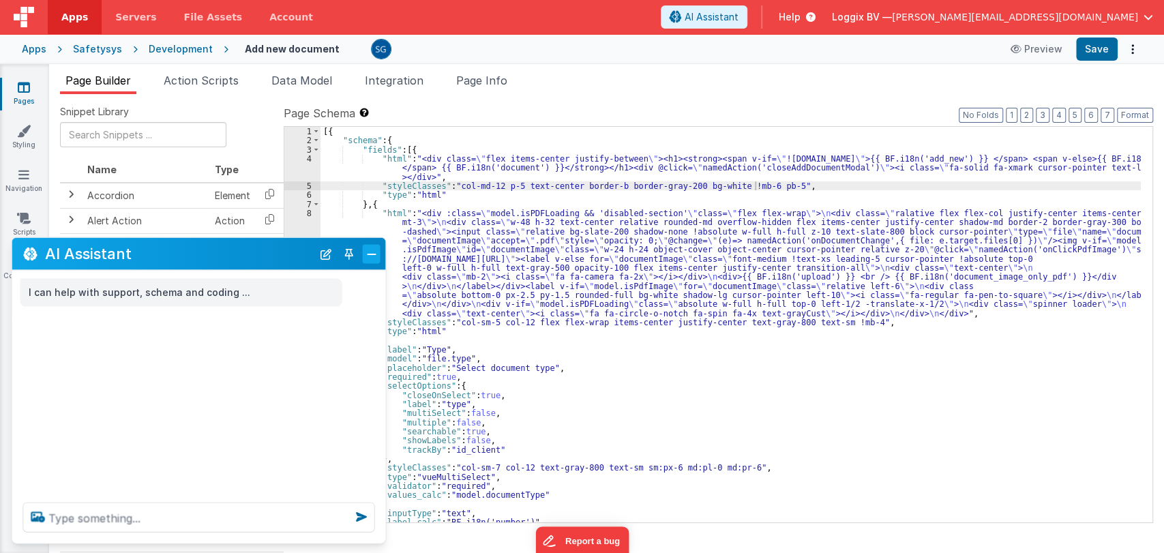
click at [374, 254] on button "Close" at bounding box center [372, 253] width 18 height 19
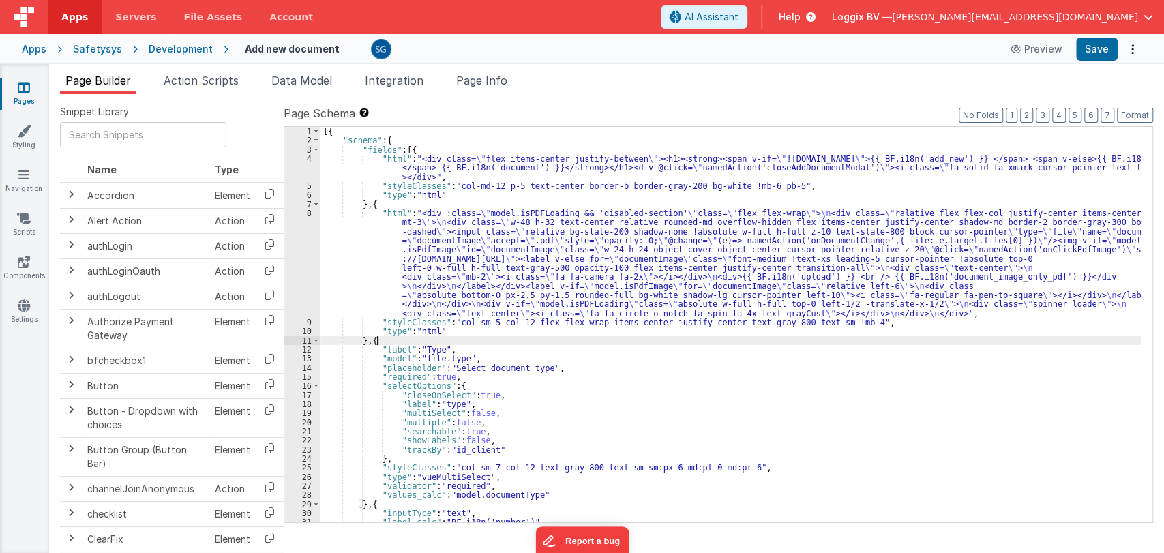
click at [492, 335] on div "[{ "schema" : { "fields" : [{ "html" : "<div class= \" flex items-center justif…" at bounding box center [730, 334] width 820 height 414
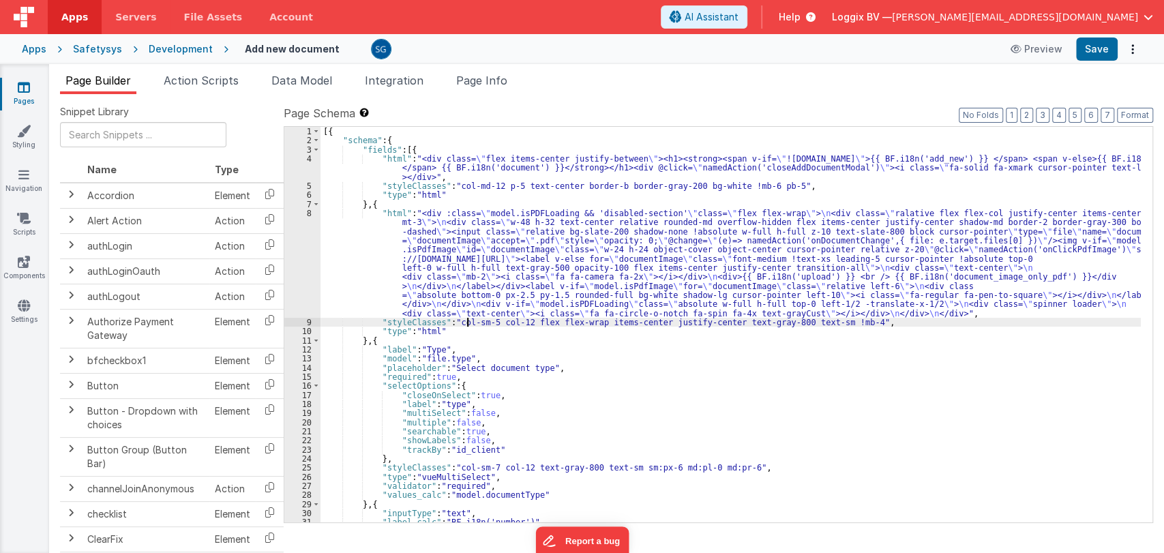
click at [466, 324] on div "[{ "schema" : { "fields" : [{ "html" : "<div class= \" flex items-center justif…" at bounding box center [730, 334] width 820 height 414
click at [466, 327] on div "[{ "schema" : { "fields" : [{ "html" : "<div class= \" flex items-center justif…" at bounding box center [730, 334] width 820 height 414
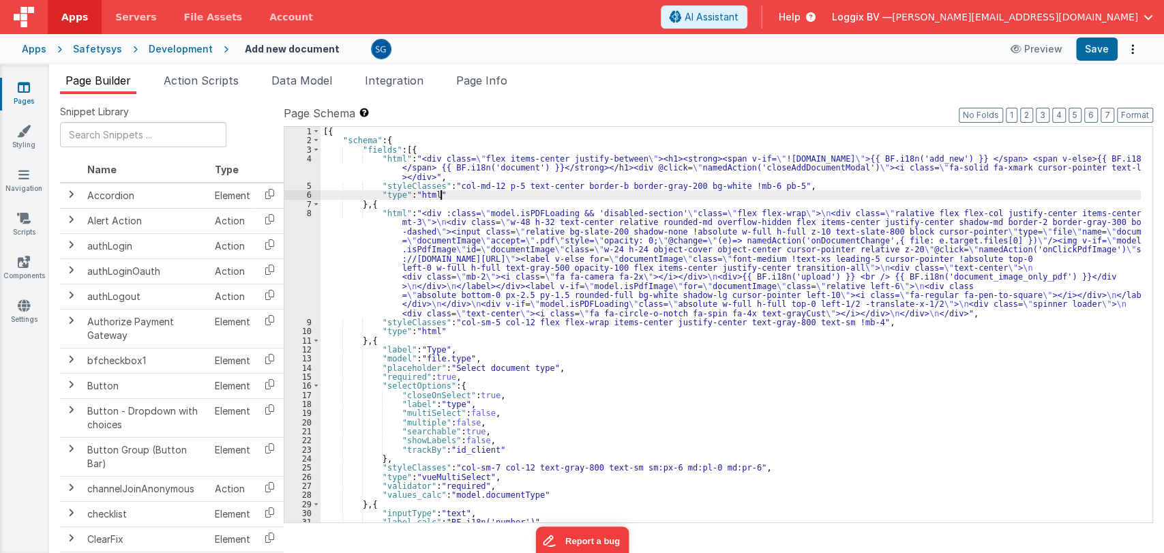
click at [519, 192] on div "[{ "schema" : { "fields" : [{ "html" : "<div class= \" flex items-center justif…" at bounding box center [730, 334] width 820 height 414
click at [511, 203] on div "[{ "schema" : { "fields" : [{ "html" : "<div class= \" flex items-center justif…" at bounding box center [730, 334] width 820 height 414
click at [479, 334] on div "[{ "schema" : { "fields" : [{ "html" : "<div class= \" flex items-center justif…" at bounding box center [730, 334] width 820 height 414
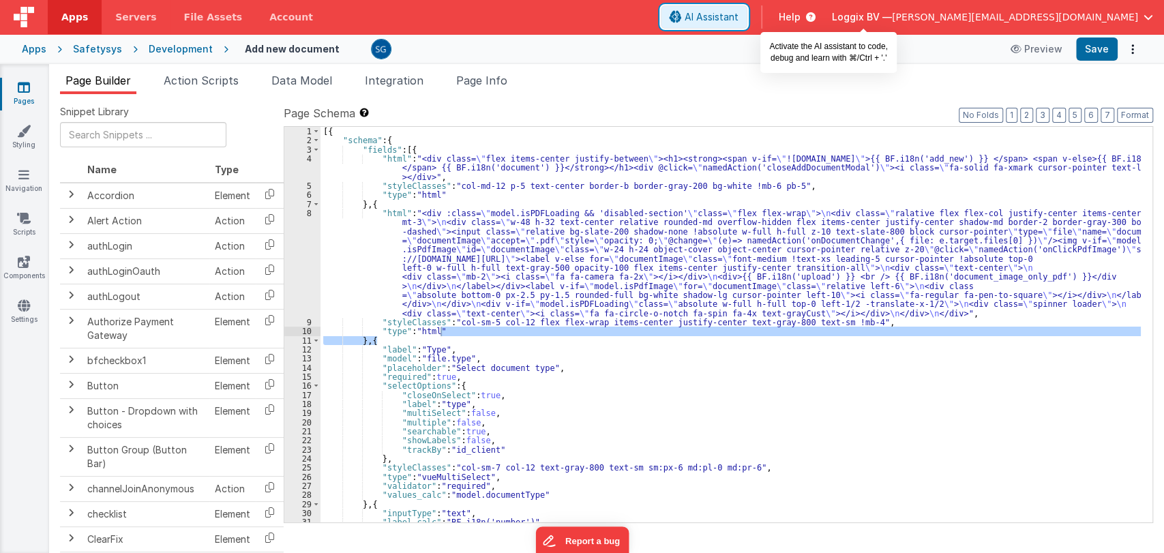
click at [738, 18] on span "AI Assistant" at bounding box center [711, 17] width 54 height 14
click at [726, 55] on div at bounding box center [681, 49] width 620 height 20
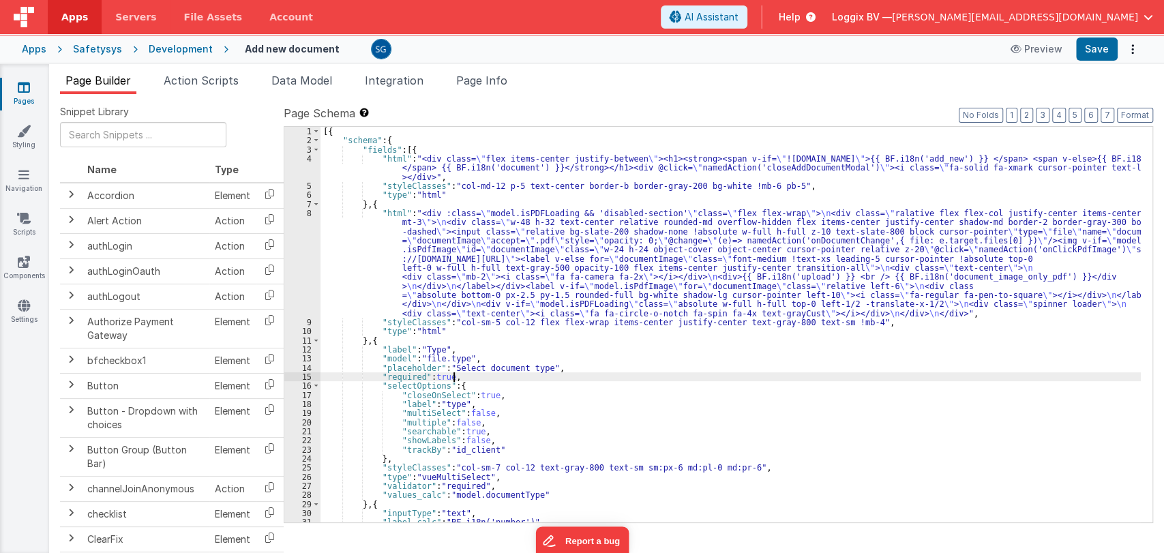
click at [605, 372] on div "[{ "schema" : { "fields" : [{ "html" : "<div class= \" flex items-center justif…" at bounding box center [730, 334] width 820 height 414
click at [594, 365] on div "[{ "schema" : { "fields" : [{ "html" : "<div class= \" flex items-center justif…" at bounding box center [730, 334] width 820 height 414
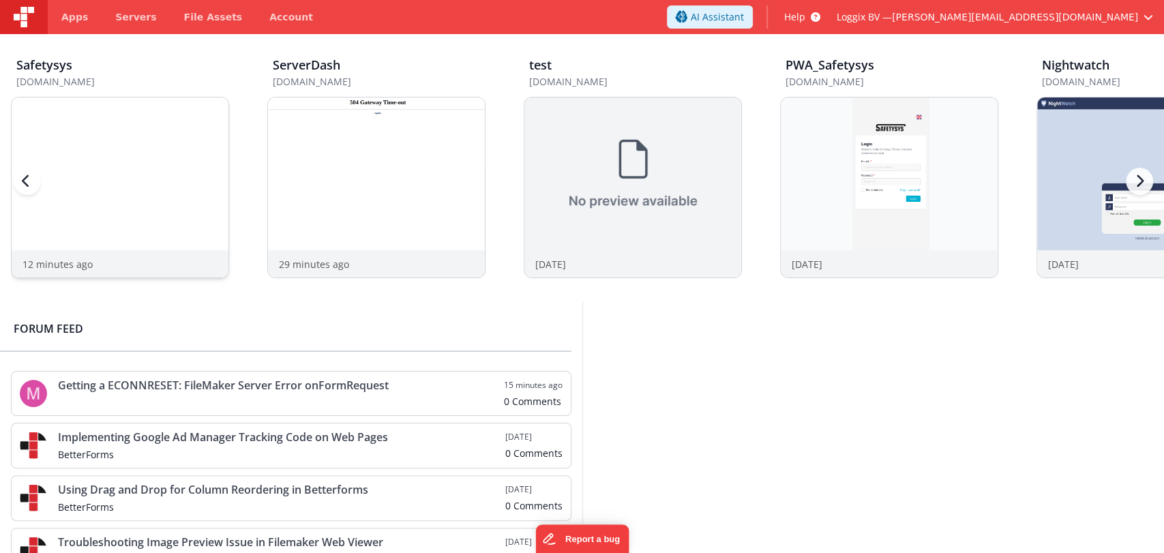
click at [142, 166] on div at bounding box center [120, 173] width 217 height 153
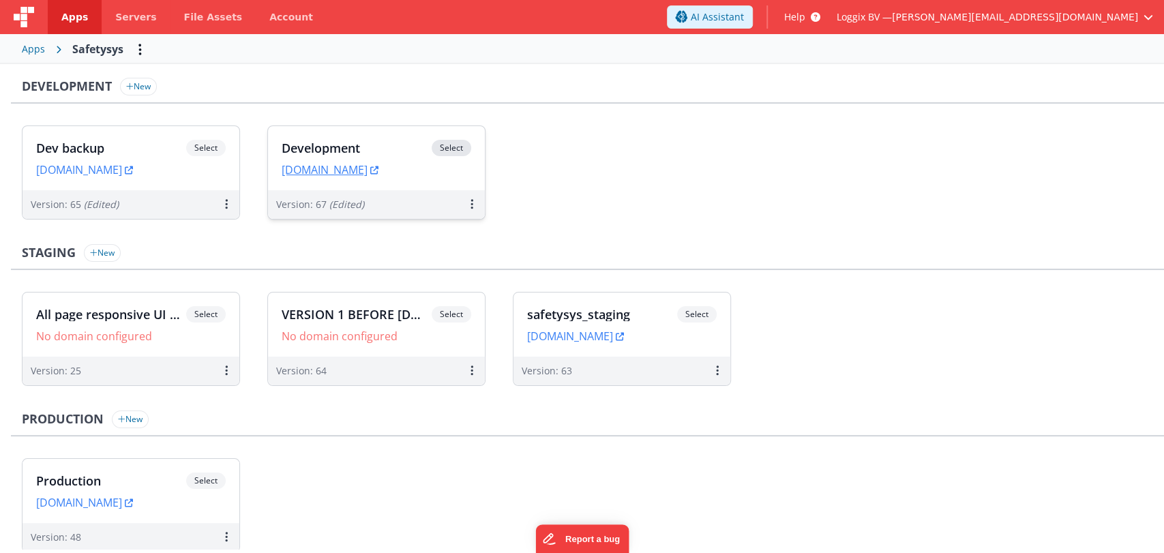
click at [336, 141] on h3 "Development" at bounding box center [357, 148] width 150 height 14
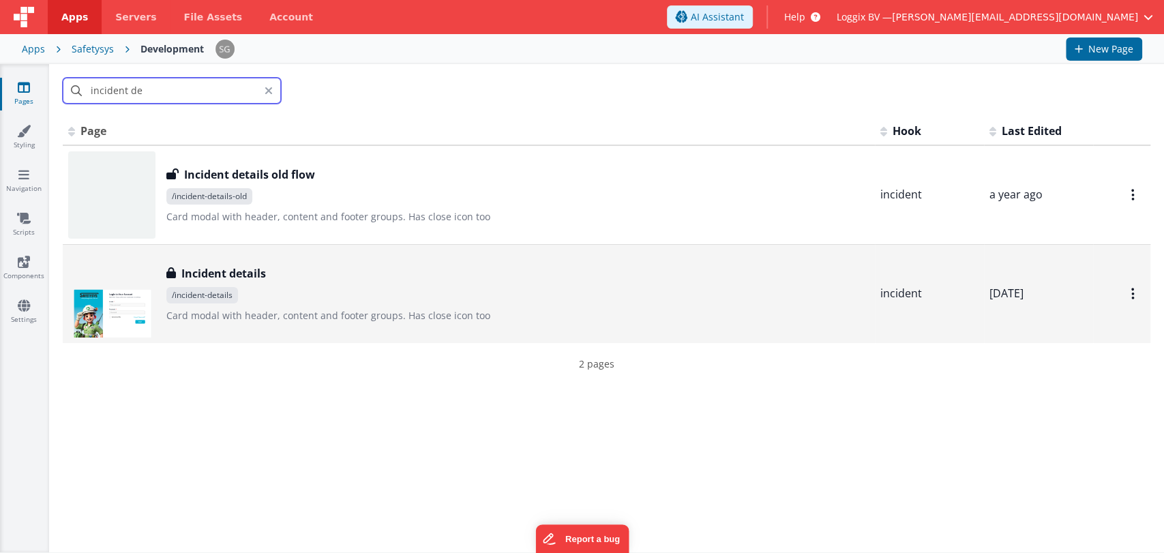
type input "incident de"
click at [298, 271] on div "Incident details" at bounding box center [517, 273] width 703 height 16
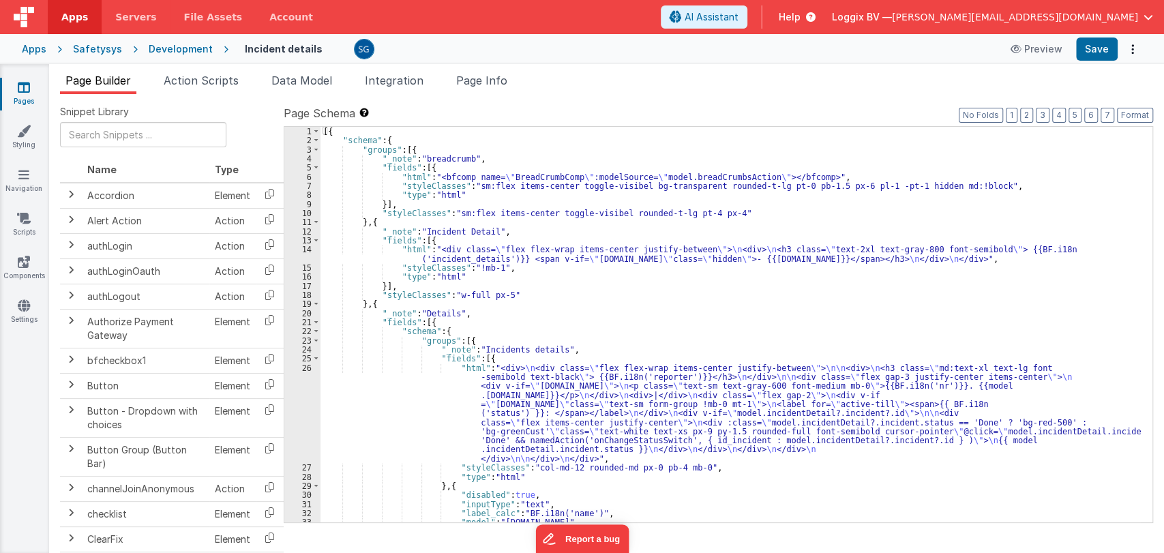
click at [494, 325] on div "[{ "schema" : { "groups" : [{ "_note" : "breadcrumb" , "fields" : [{ "html" : "…" at bounding box center [730, 334] width 820 height 414
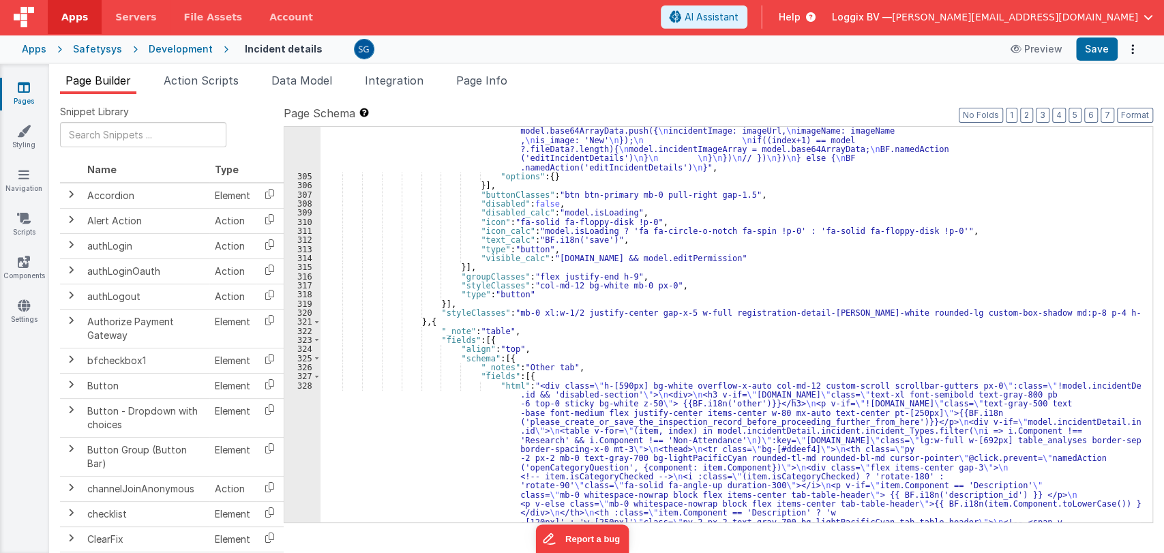
scroll to position [3354, 0]
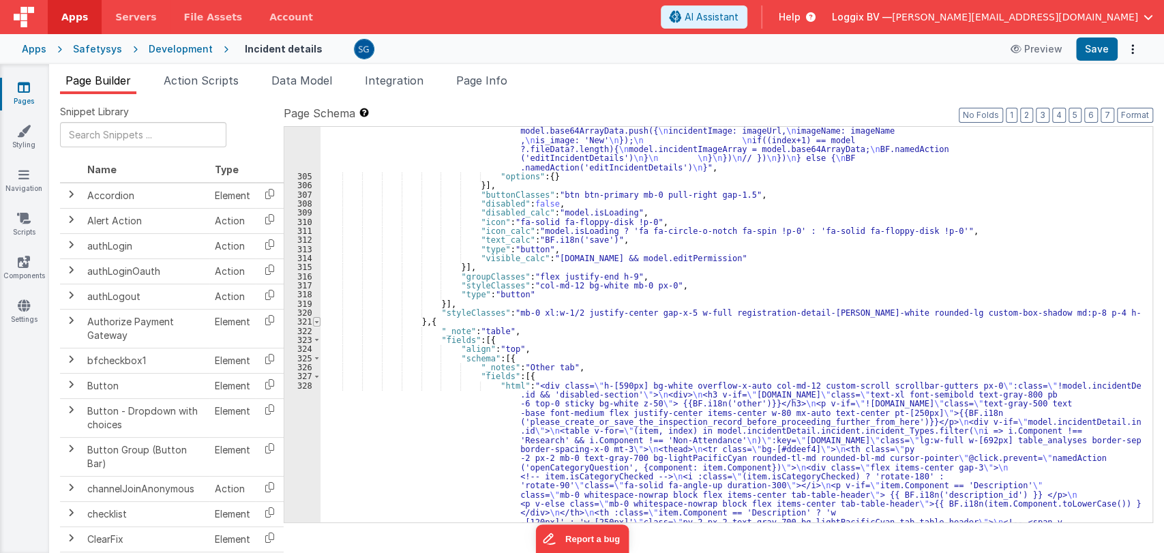
click at [316, 322] on span at bounding box center [316, 321] width 7 height 9
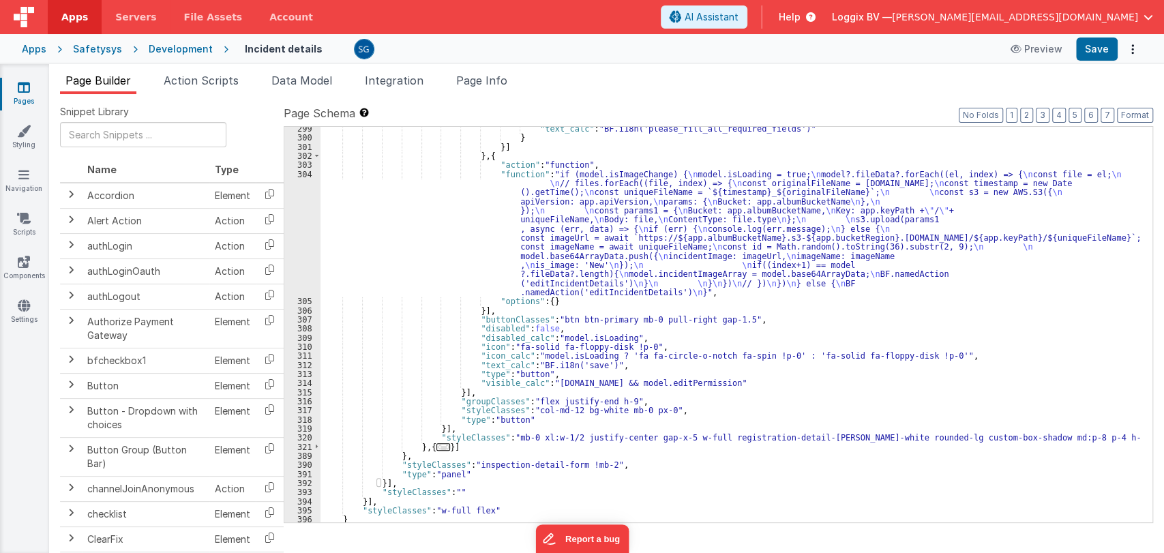
scroll to position [3239, 0]
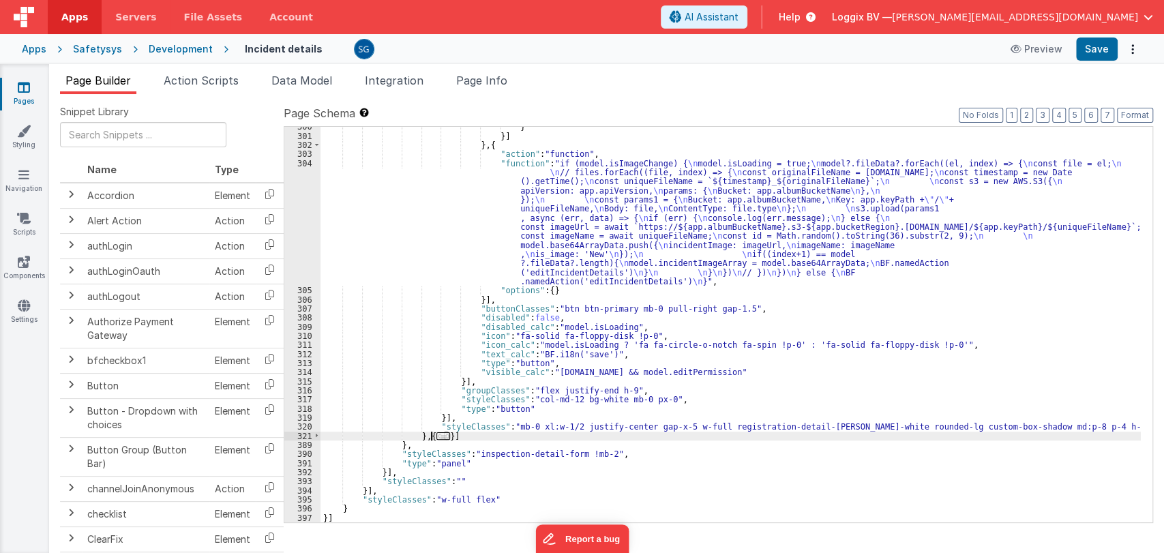
click at [438, 437] on span "..." at bounding box center [443, 435] width 14 height 7
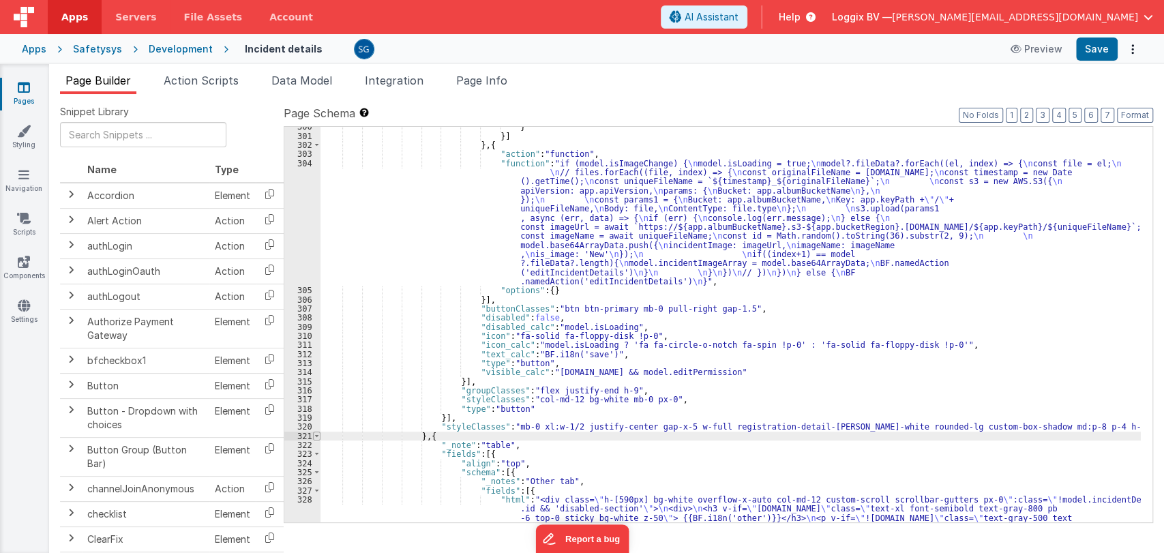
click at [316, 437] on span at bounding box center [316, 435] width 7 height 9
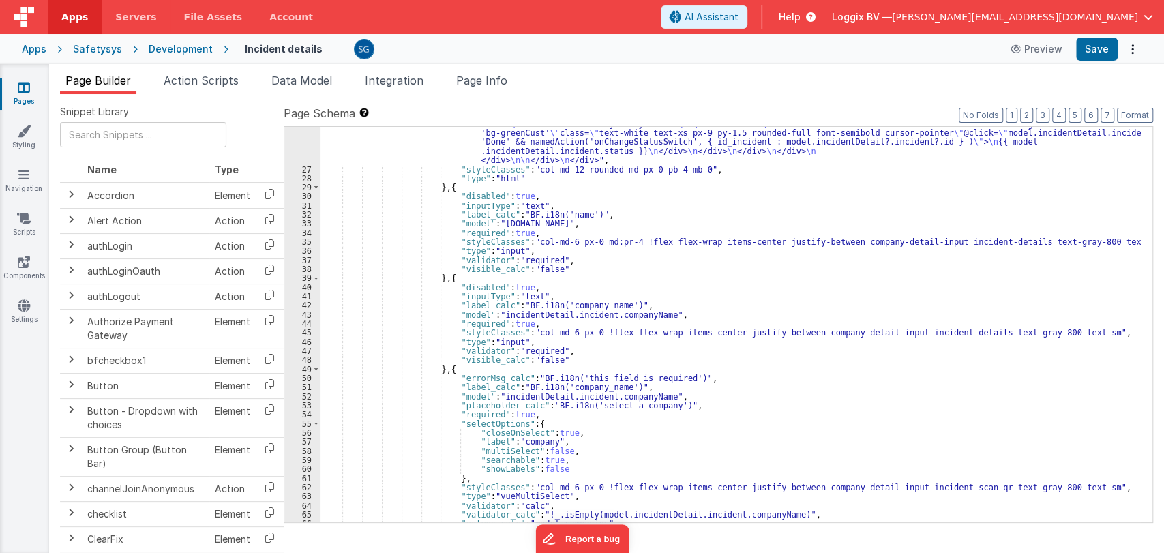
scroll to position [0, 0]
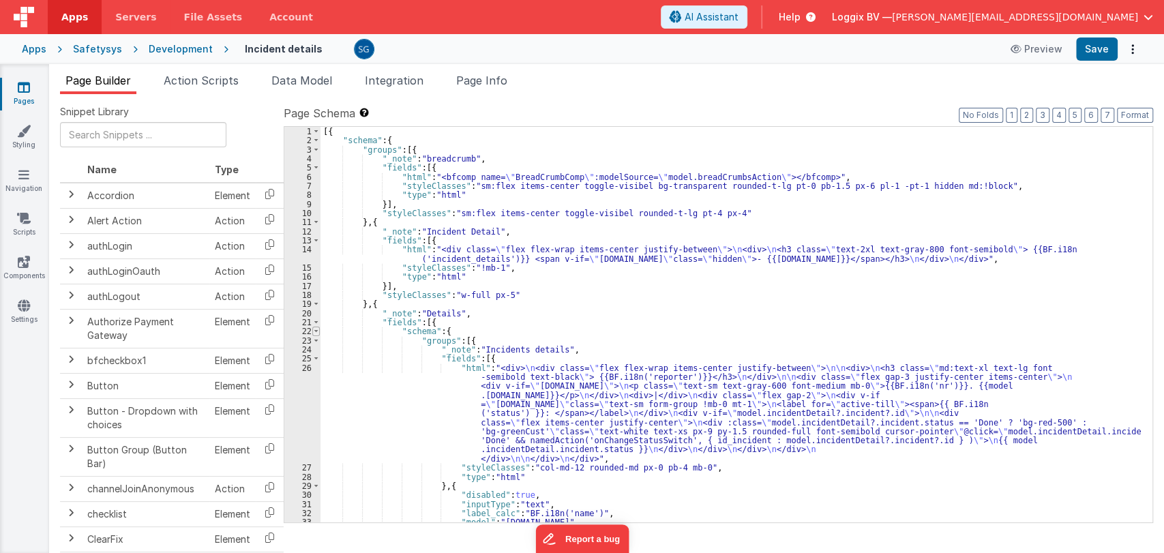
click at [316, 331] on span at bounding box center [315, 331] width 7 height 9
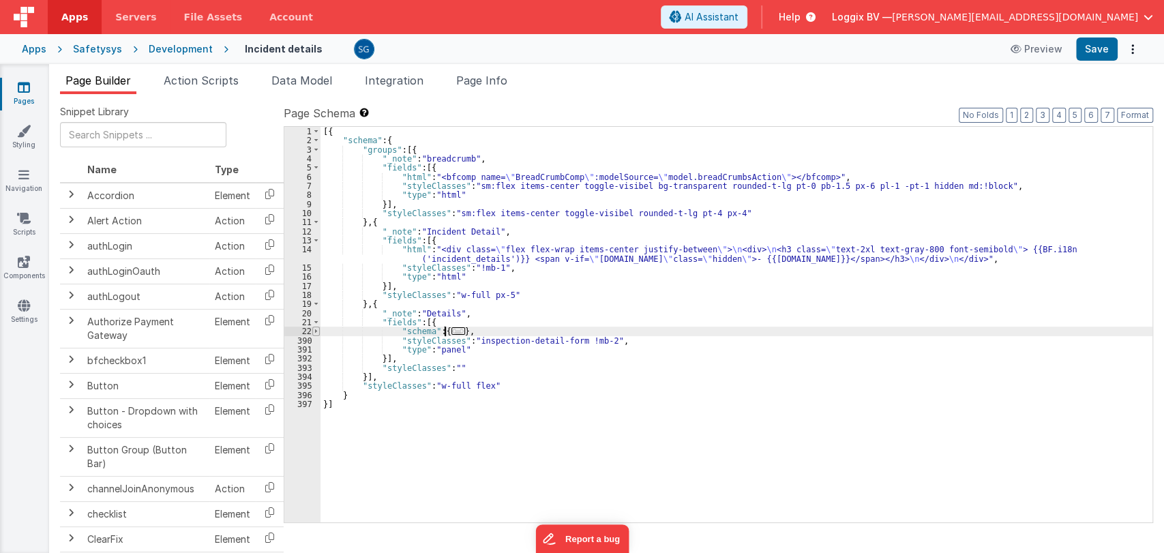
click at [314, 329] on span at bounding box center [315, 331] width 7 height 9
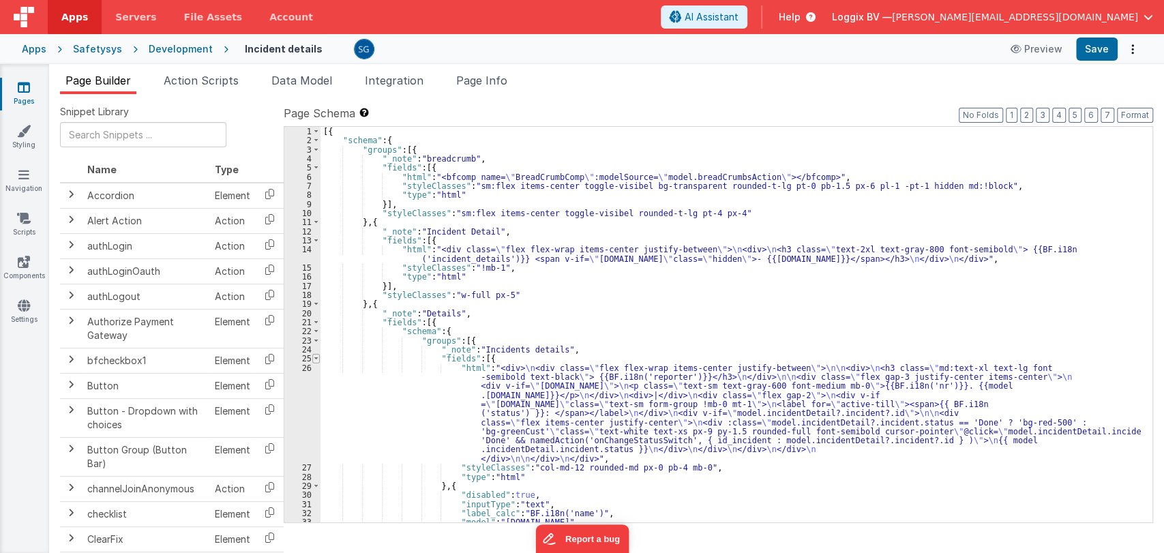
click at [312, 360] on span at bounding box center [315, 358] width 7 height 9
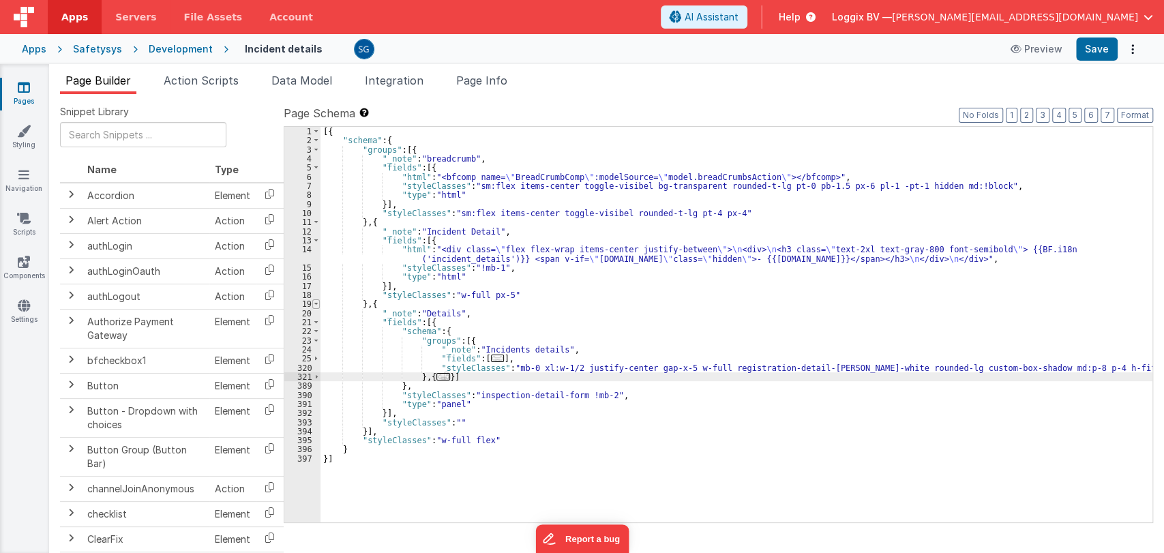
click at [317, 303] on span at bounding box center [315, 303] width 7 height 9
click at [316, 303] on span at bounding box center [315, 303] width 7 height 9
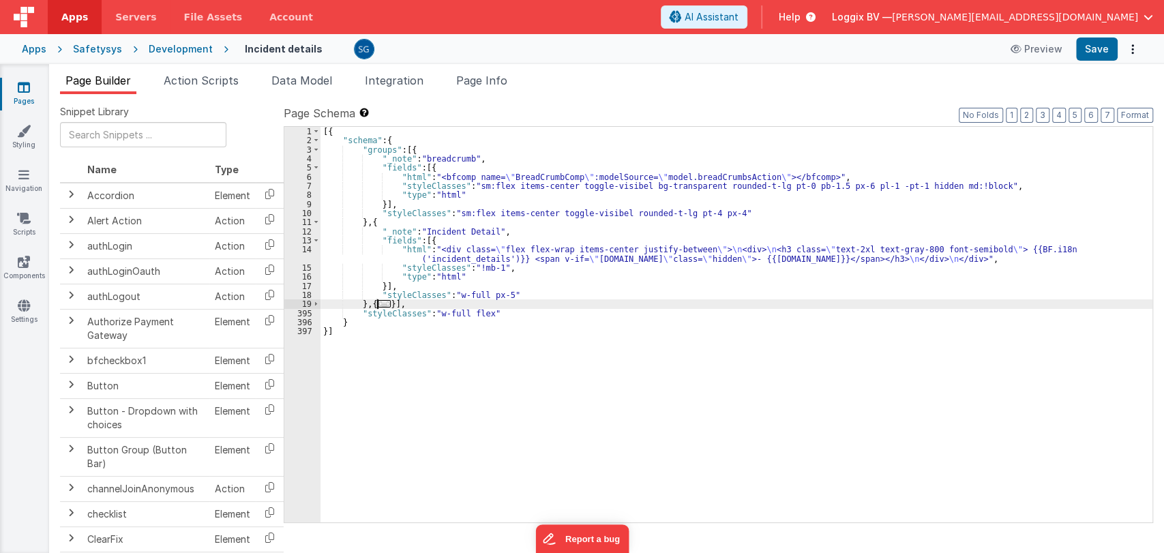
click at [312, 225] on span at bounding box center [315, 221] width 7 height 9
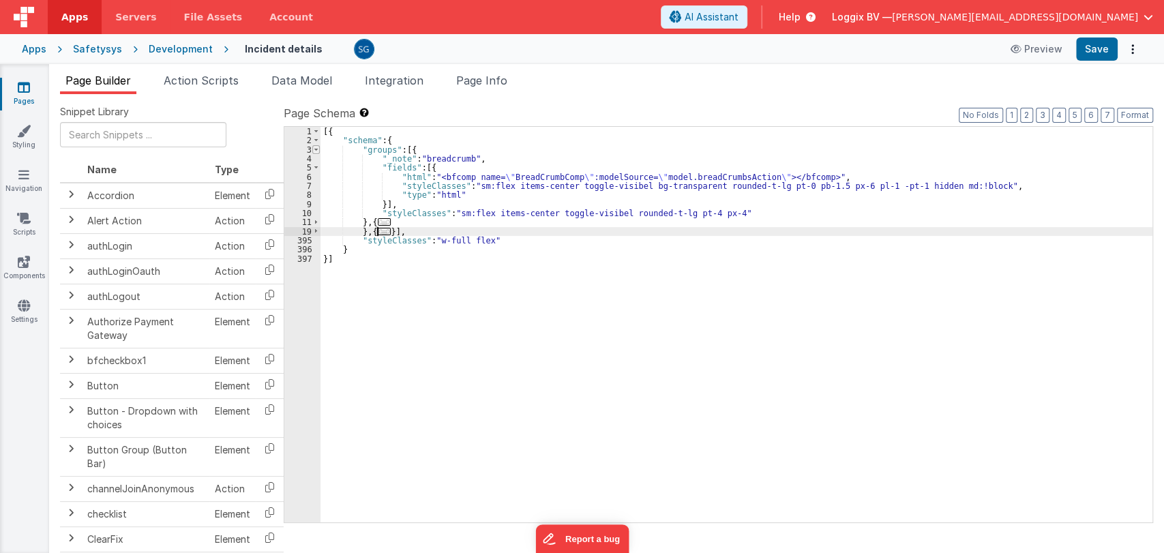
click at [315, 148] on span at bounding box center [315, 149] width 7 height 9
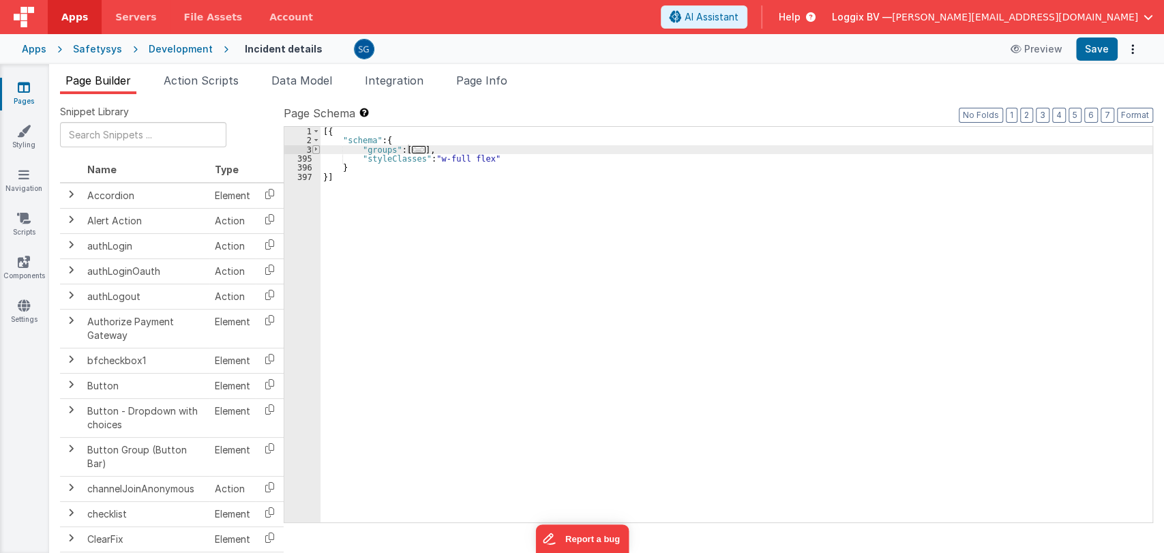
click at [315, 149] on span at bounding box center [315, 149] width 7 height 9
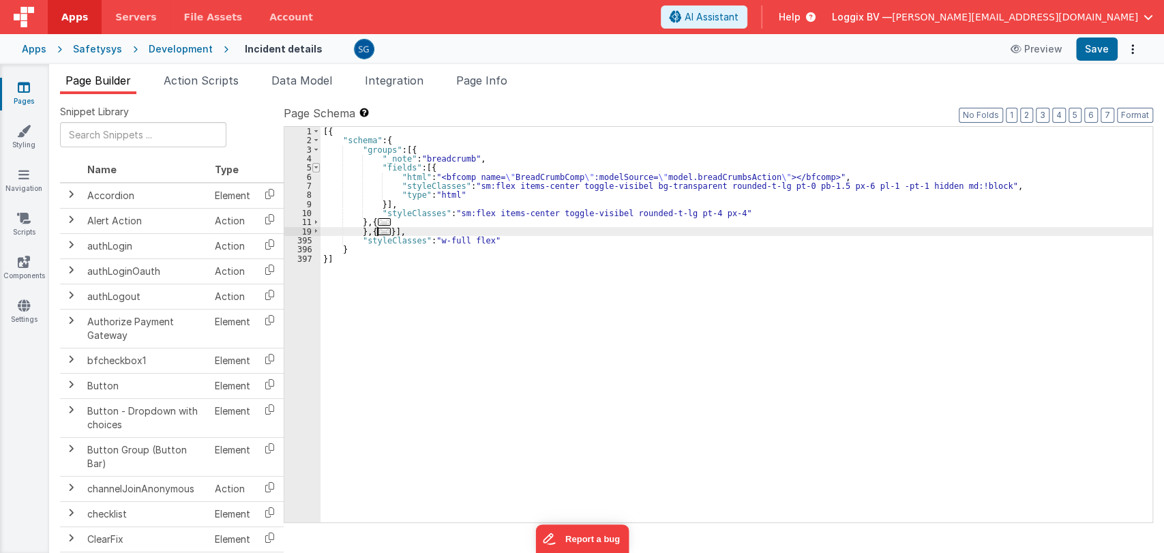
click at [315, 164] on span at bounding box center [315, 167] width 7 height 9
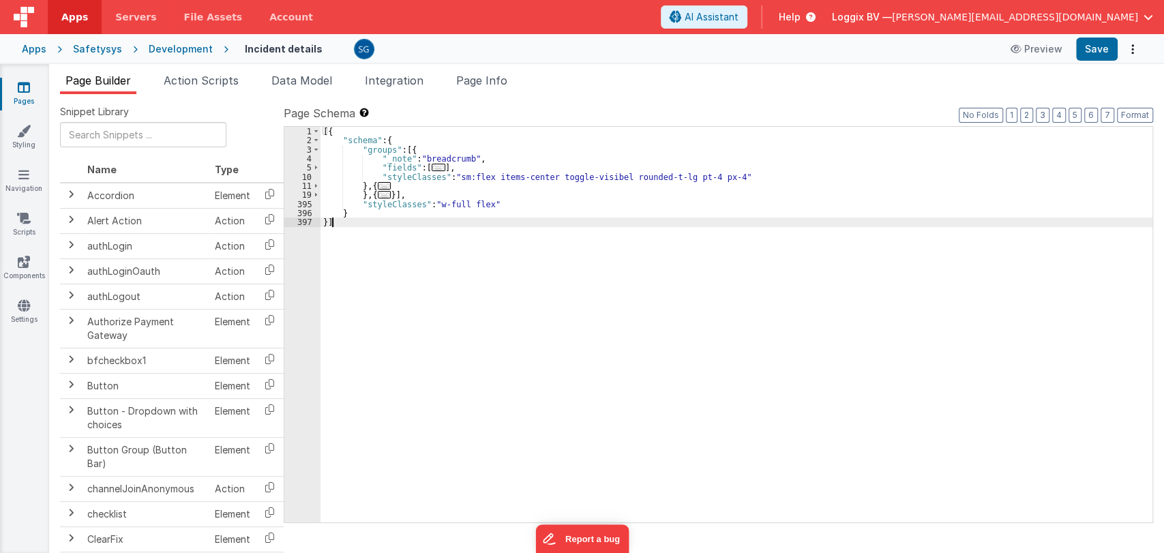
click at [352, 226] on div "[{ "schema" : { "groups" : [{ "_note" : "breadcrumb" , "fields" : [ ... ] , "st…" at bounding box center [736, 334] width 832 height 414
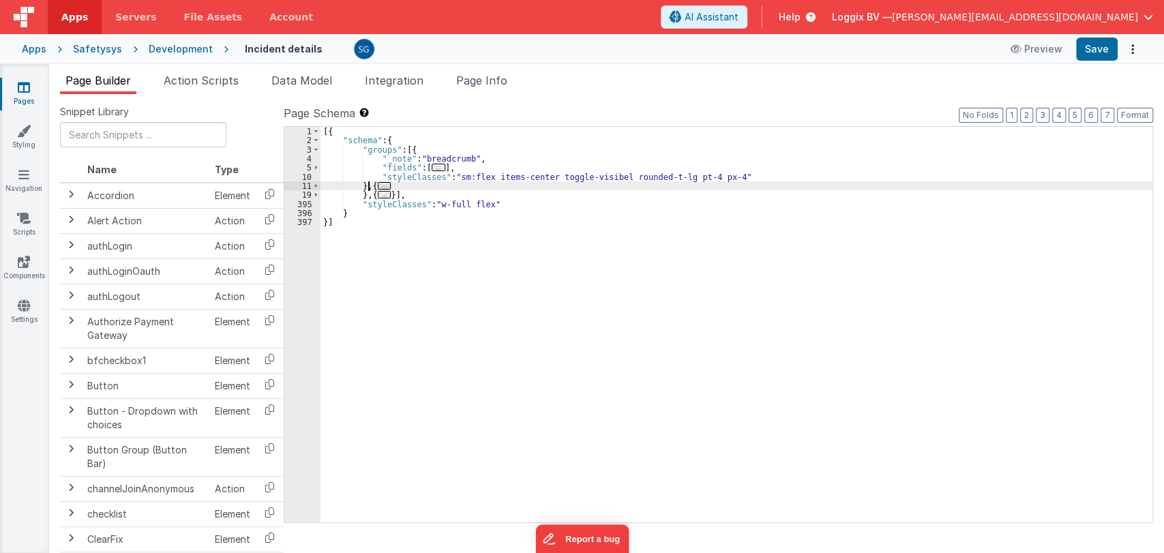
click at [370, 186] on div "[{ "schema" : { "groups" : [{ "_note" : "breadcrumb" , "fields" : [ ... ] , "st…" at bounding box center [736, 334] width 832 height 414
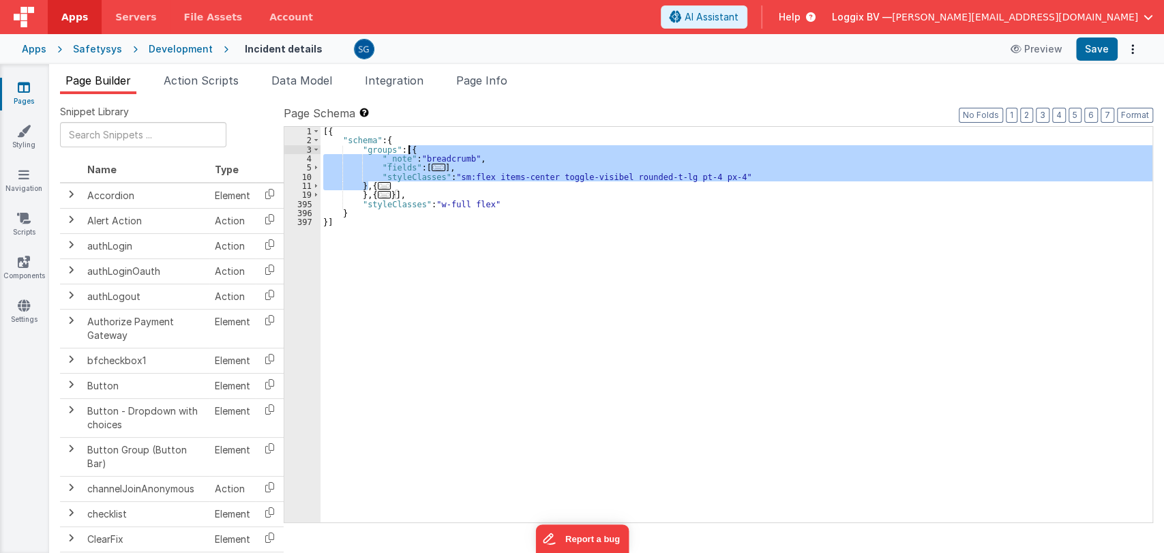
drag, startPoint x: 370, startPoint y: 186, endPoint x: 408, endPoint y: 152, distance: 50.7
click at [408, 152] on div "[{ "schema" : { "groups" : [{ "_note" : "breadcrumb" , "fields" : [ ... ] , "st…" at bounding box center [736, 334] width 832 height 414
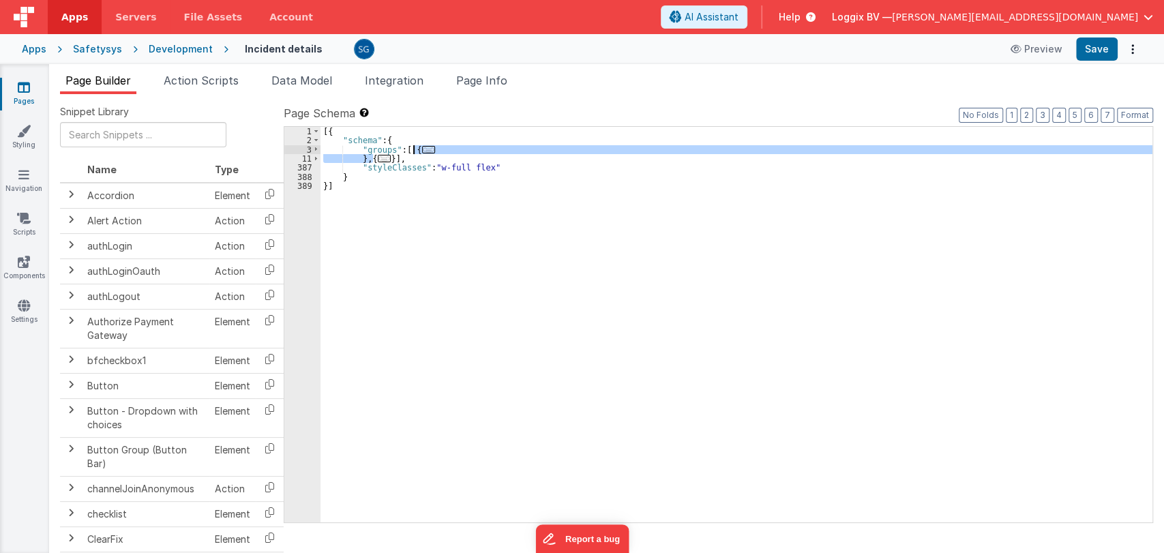
drag, startPoint x: 371, startPoint y: 157, endPoint x: 412, endPoint y: 149, distance: 42.5
click at [412, 149] on div "[{ "schema" : { "groups" : [ { ... } , { ... }] , "styleClasses" : "w-full flex…" at bounding box center [736, 334] width 832 height 414
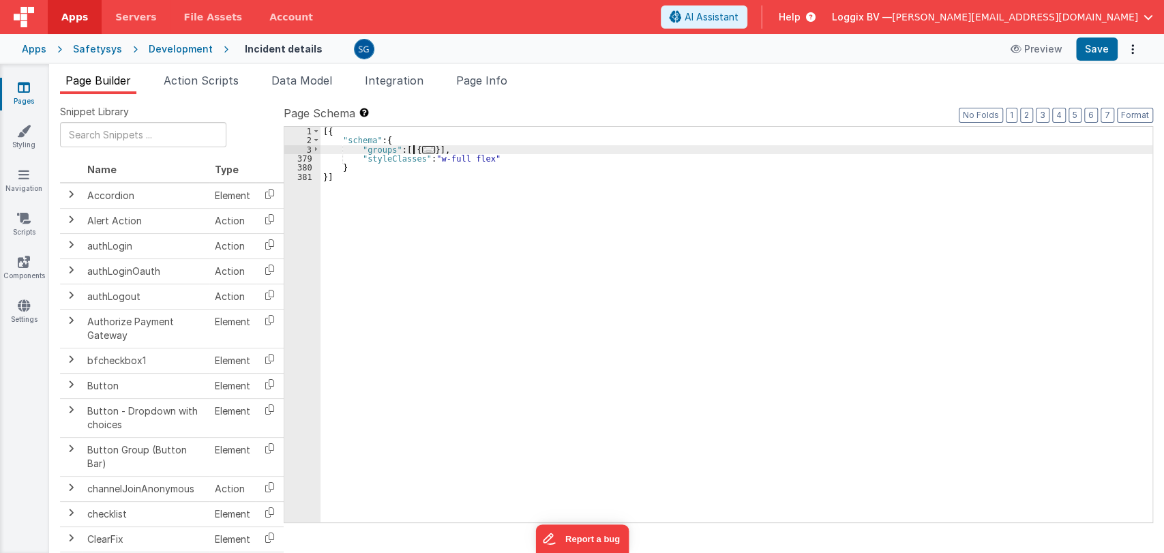
click at [425, 149] on span "..." at bounding box center [429, 149] width 14 height 7
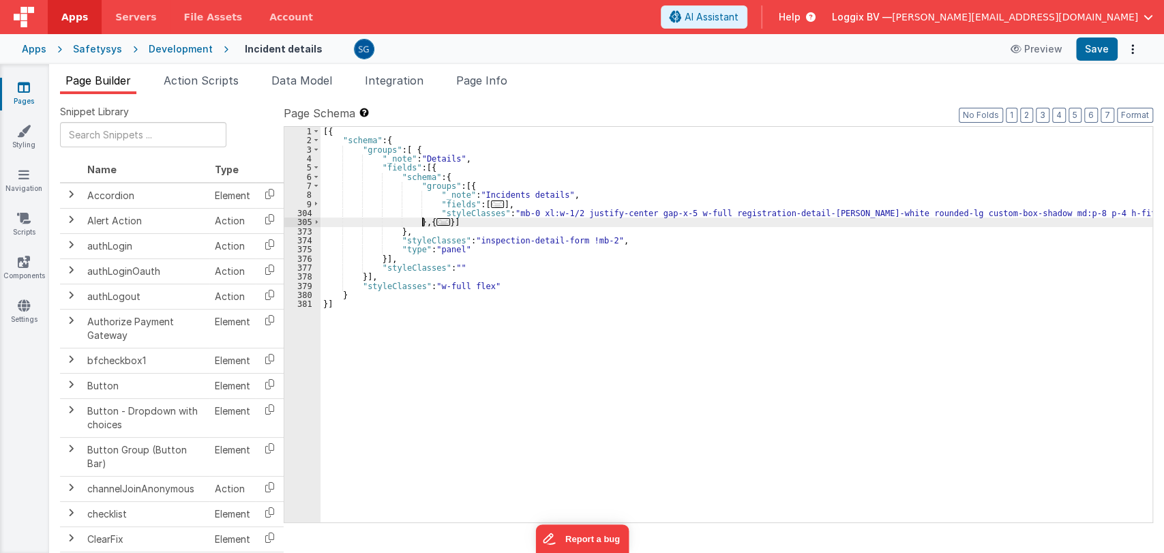
click at [421, 220] on div "[{ "schema" : { "groups" : [ { "_note" : "Details" , "fields" : [{ "schema" : {…" at bounding box center [736, 334] width 832 height 414
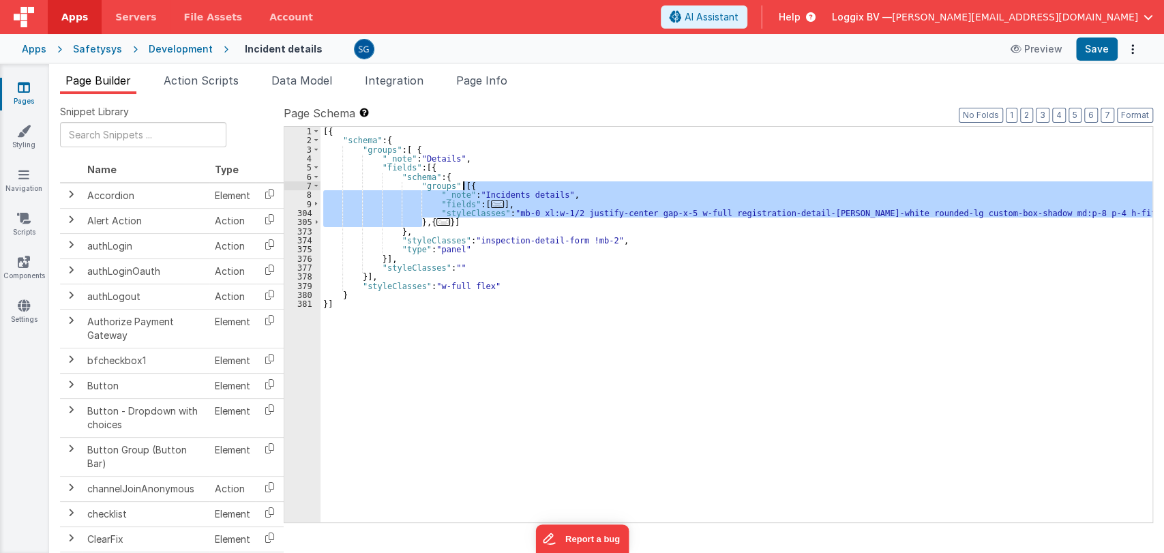
drag, startPoint x: 421, startPoint y: 220, endPoint x: 461, endPoint y: 186, distance: 52.2
click at [461, 186] on div "[{ "schema" : { "groups" : [ { "_note" : "Details" , "fields" : [{ "schema" : {…" at bounding box center [736, 334] width 832 height 414
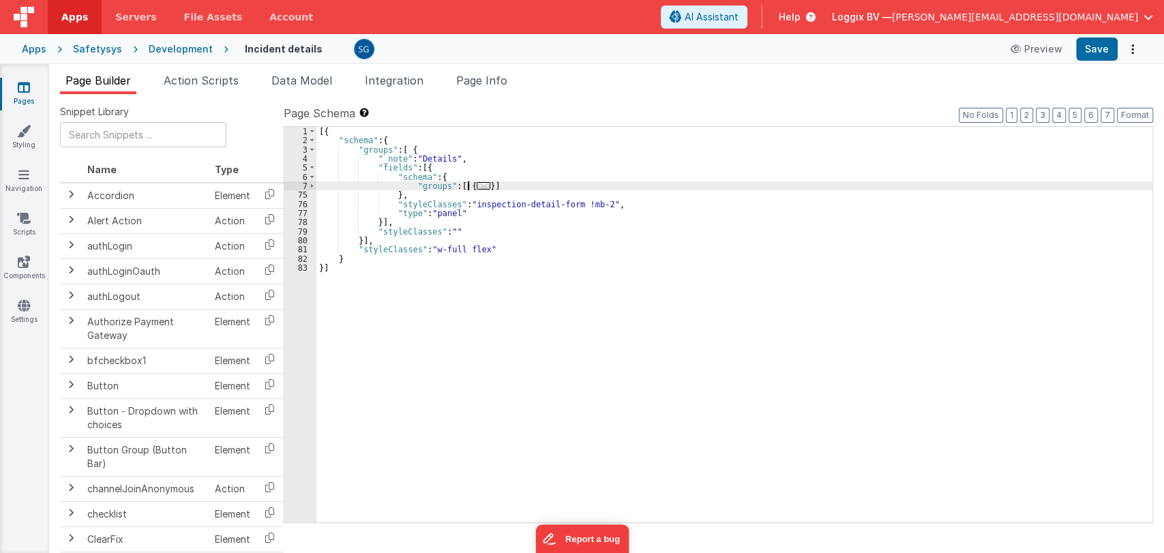
click at [476, 182] on span "..." at bounding box center [483, 185] width 14 height 7
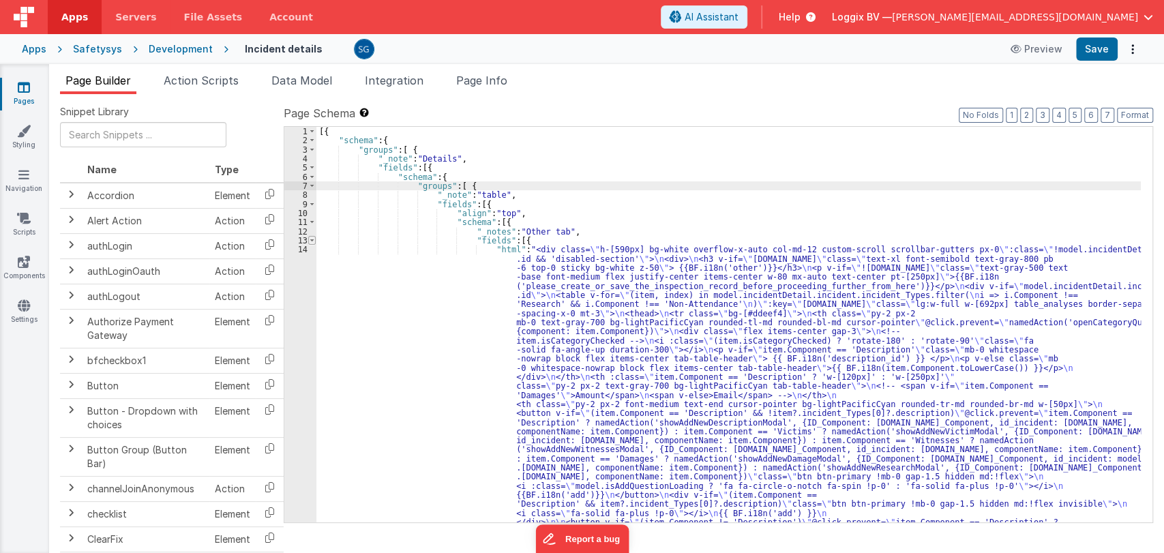
click at [310, 241] on span at bounding box center [311, 240] width 7 height 9
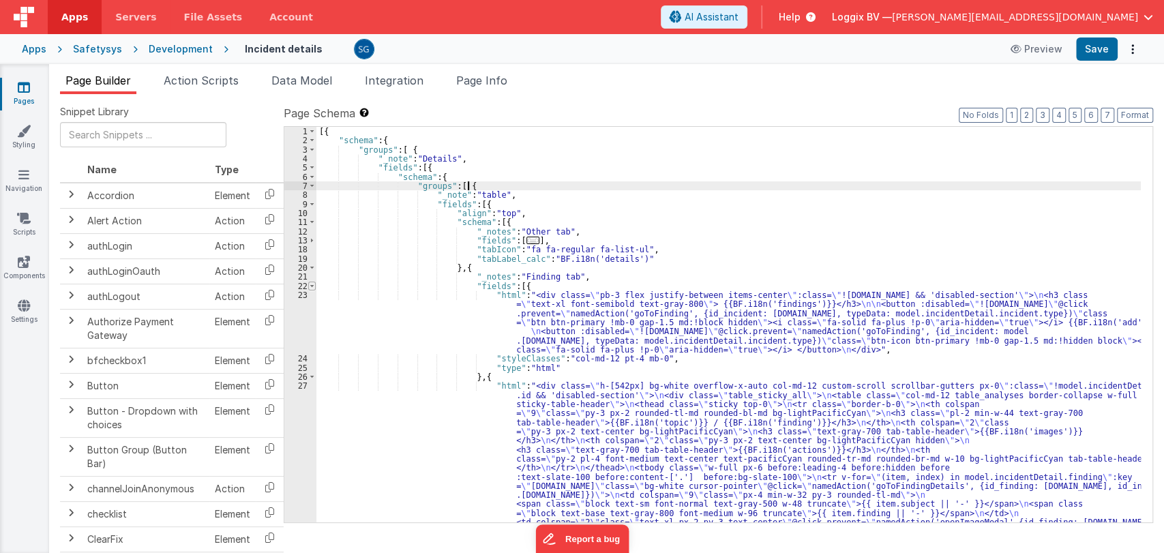
click at [312, 286] on span at bounding box center [311, 286] width 7 height 9
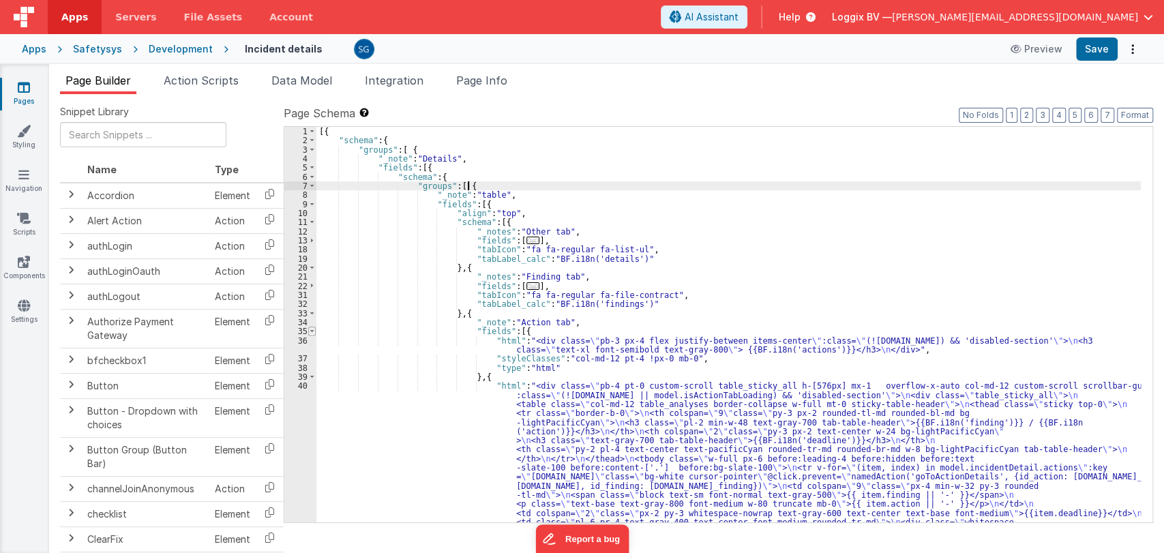
click at [312, 331] on span at bounding box center [311, 331] width 7 height 9
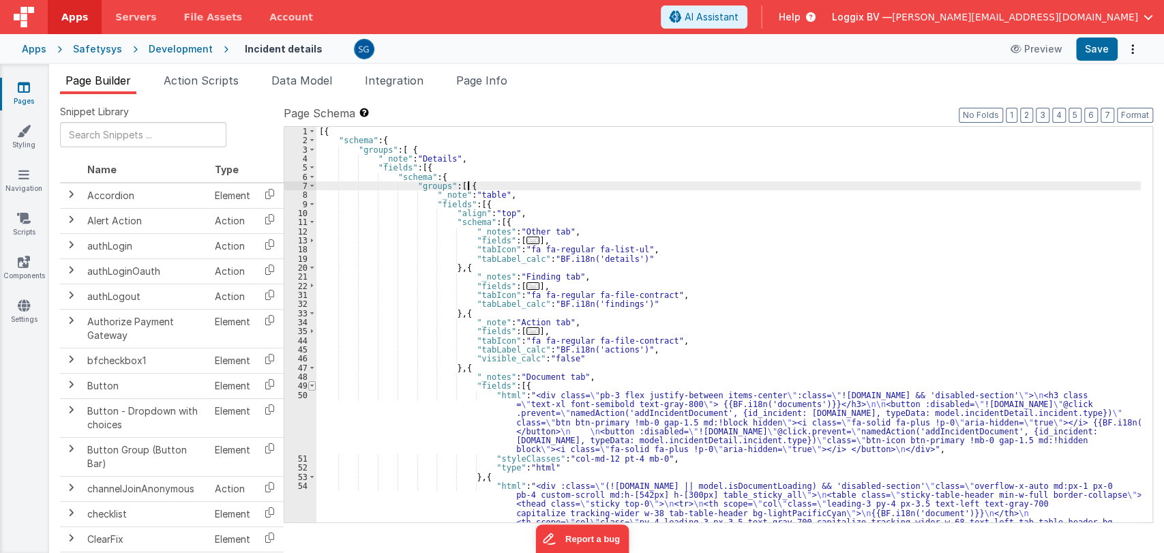
click at [312, 382] on span at bounding box center [311, 385] width 7 height 9
